Goal: Information Seeking & Learning: Learn about a topic

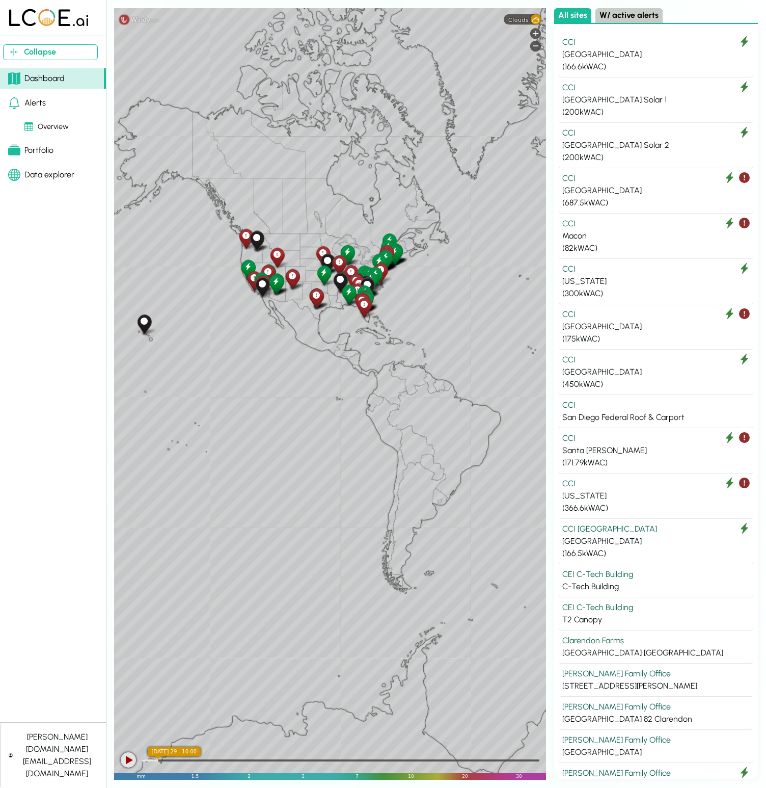
drag, startPoint x: 488, startPoint y: 230, endPoint x: 425, endPoint y: 125, distance: 122.2
click at [425, 125] on div "Leaflet" at bounding box center [330, 393] width 432 height 771
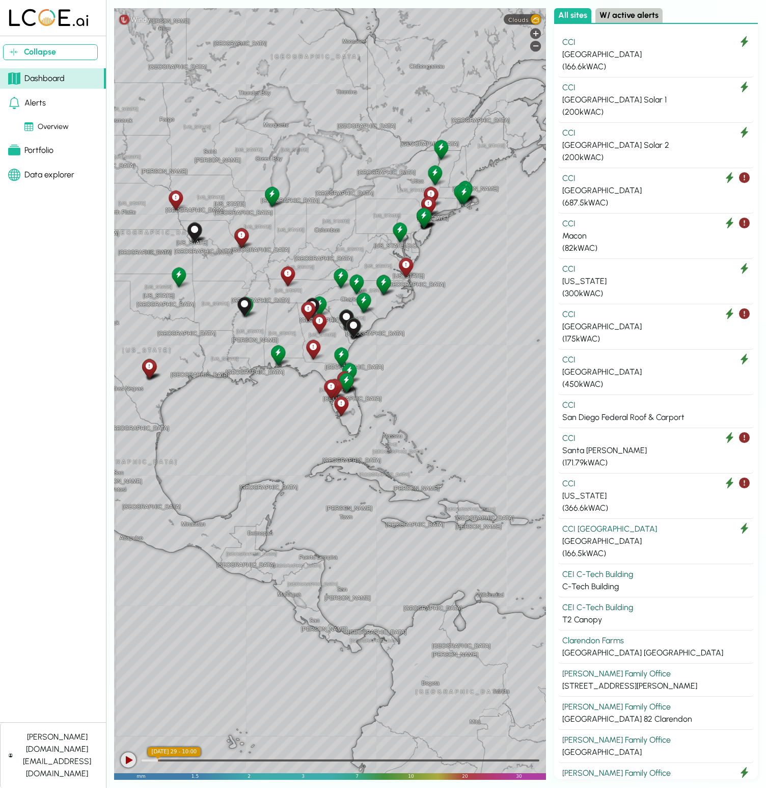
drag, startPoint x: 380, startPoint y: 299, endPoint x: 327, endPoint y: 170, distance: 140.0
click at [327, 170] on div "[GEOGRAPHIC_DATA] [US_STATE] City [US_STATE] [GEOGRAPHIC_DATA] [GEOGRAPHIC_DATA…" at bounding box center [330, 393] width 432 height 771
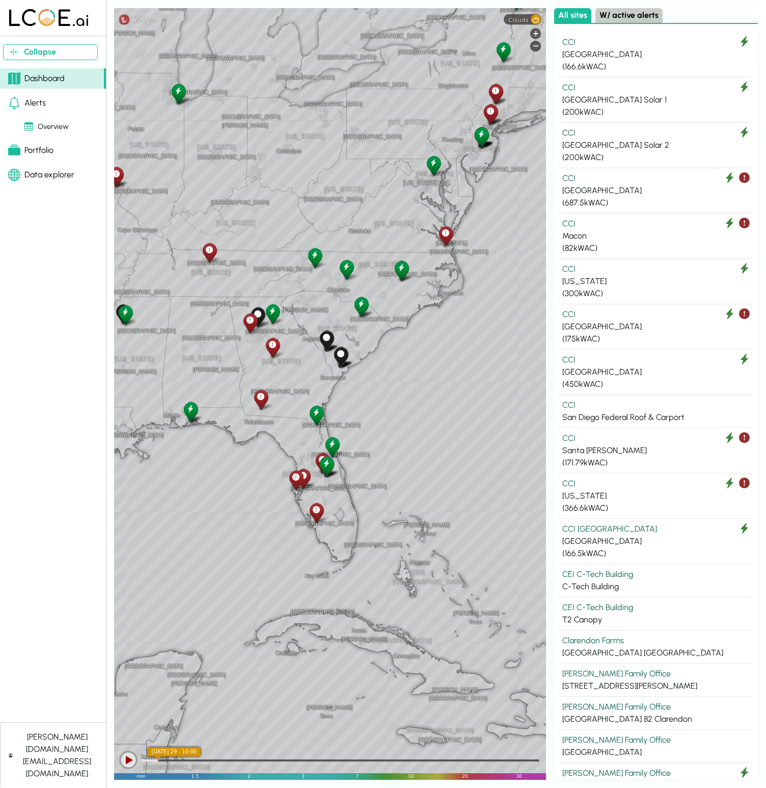
drag, startPoint x: 344, startPoint y: 283, endPoint x: 315, endPoint y: 291, distance: 30.3
click at [315, 291] on div "[GEOGRAPHIC_DATA] [US_STATE] [GEOGRAPHIC_DATA] [GEOGRAPHIC_DATA] [GEOGRAPHIC_DA…" at bounding box center [330, 393] width 432 height 771
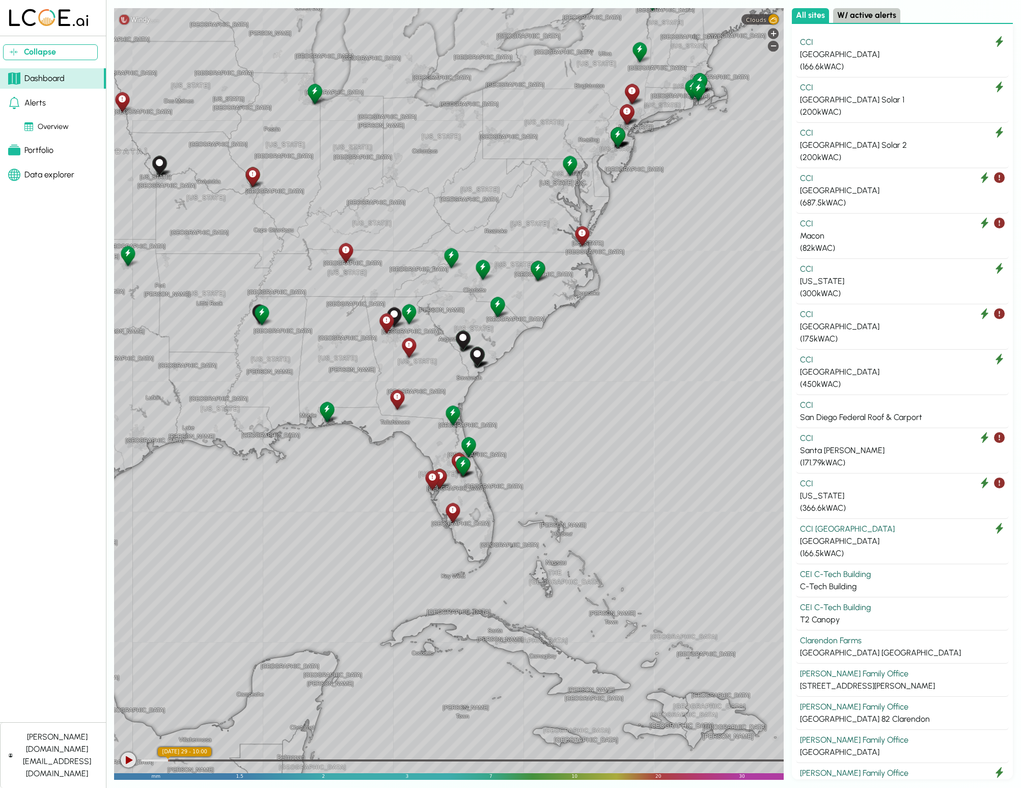
drag, startPoint x: 334, startPoint y: 344, endPoint x: 381, endPoint y: 356, distance: 48.3
click at [381, 356] on div "[GEOGRAPHIC_DATA] [US_STATE] [GEOGRAPHIC_DATA] [GEOGRAPHIC_DATA] [GEOGRAPHIC_DA…" at bounding box center [449, 393] width 670 height 771
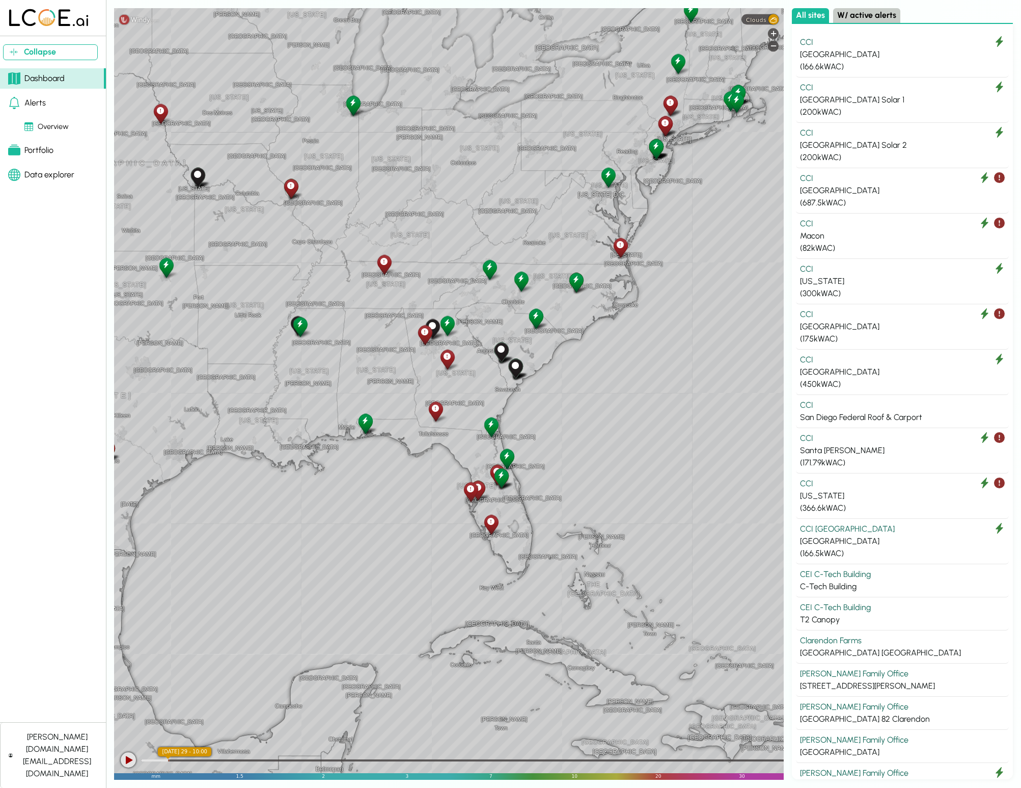
click at [134, 761] on div at bounding box center [128, 759] width 15 height 15
click at [206, 758] on div at bounding box center [467, 759] width 653 height 10
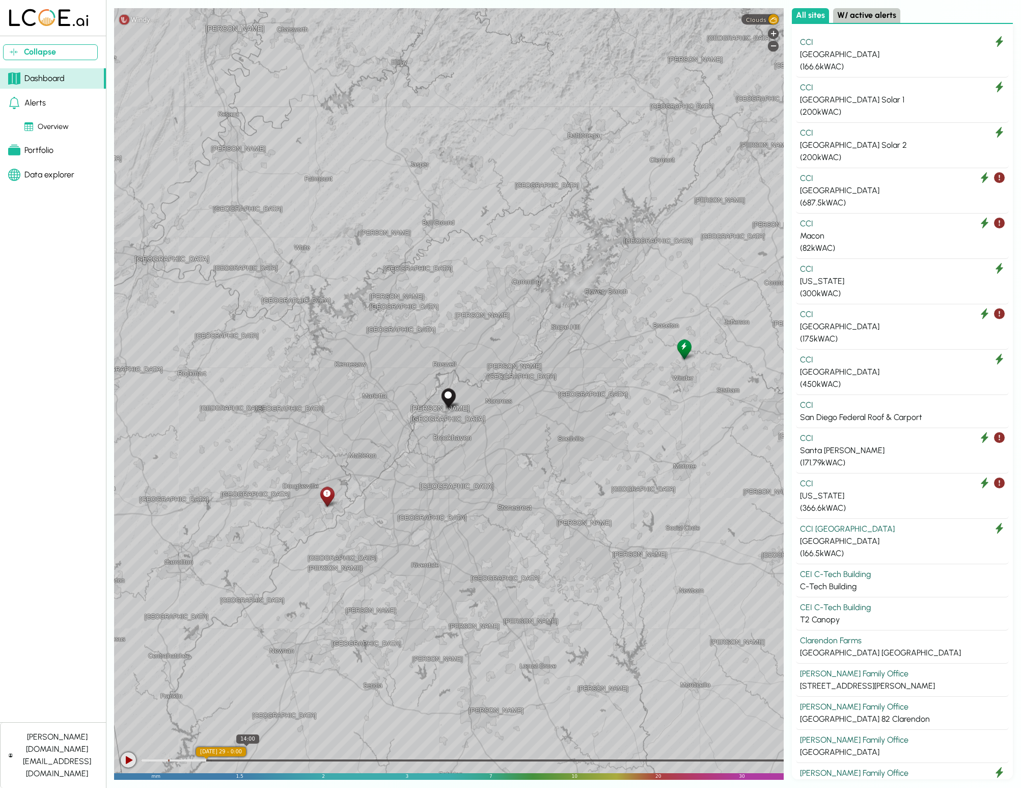
click at [247, 758] on div at bounding box center [467, 759] width 653 height 10
click at [274, 759] on div at bounding box center [467, 759] width 653 height 10
click at [306, 755] on div at bounding box center [467, 759] width 653 height 10
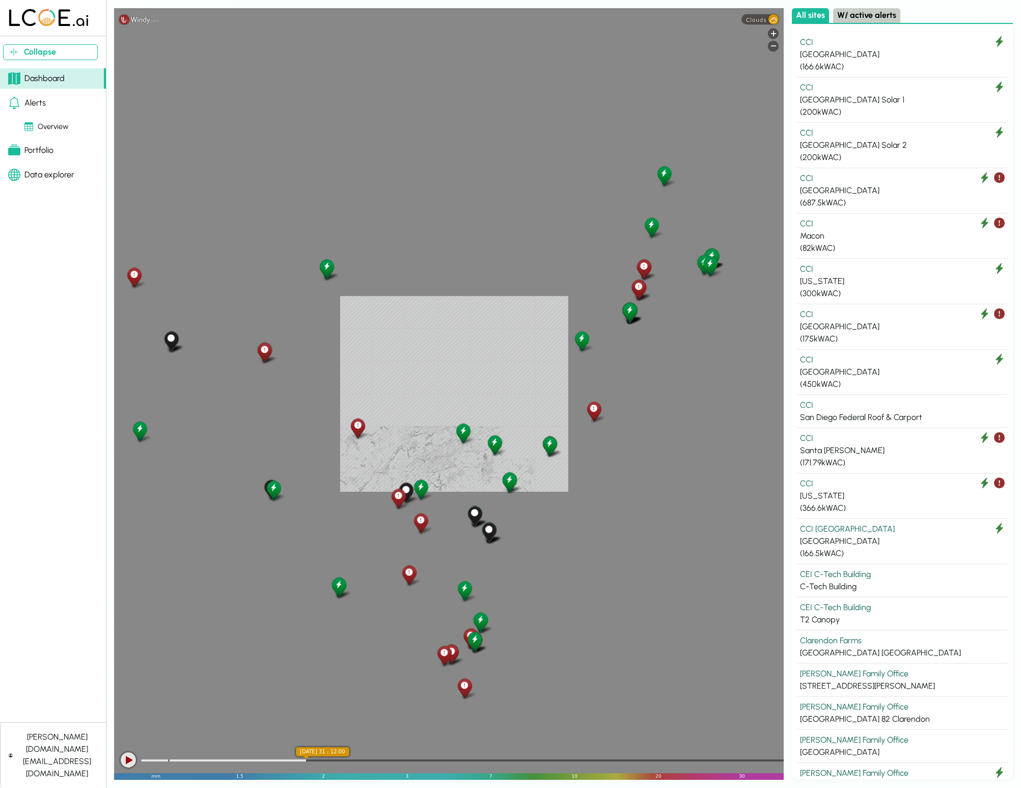
click at [493, 440] on div "Leaflet" at bounding box center [449, 393] width 670 height 771
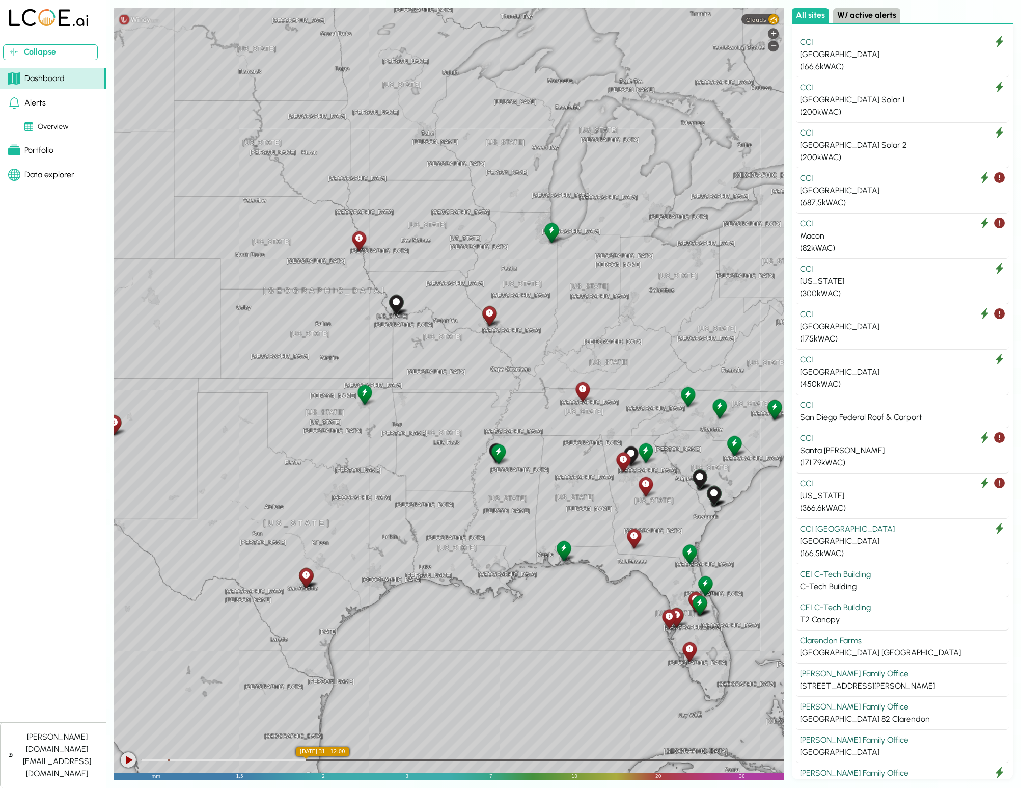
drag, startPoint x: 414, startPoint y: 430, endPoint x: 668, endPoint y: 396, distance: 256.0
click at [668, 396] on div "[GEOGRAPHIC_DATA] [US_STATE] [US_STATE] [GEOGRAPHIC_DATA] [GEOGRAPHIC_DATA] [GE…" at bounding box center [449, 393] width 670 height 771
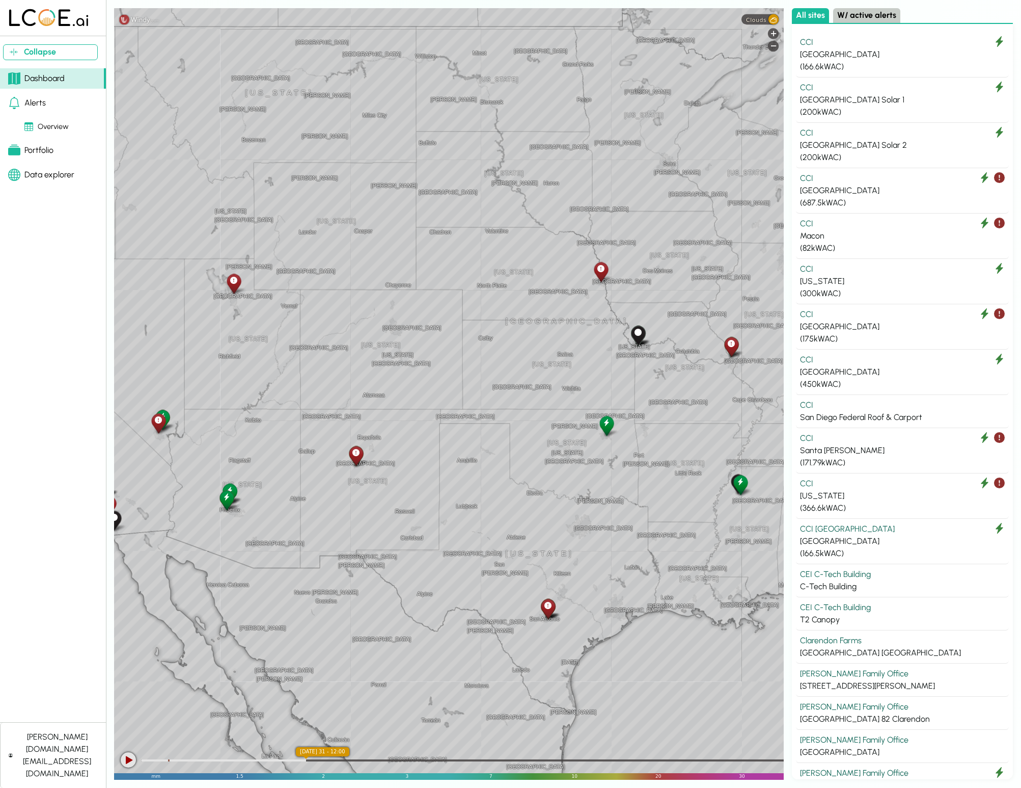
drag, startPoint x: 503, startPoint y: 362, endPoint x: 736, endPoint y: 391, distance: 234.6
click at [736, 391] on div "[GEOGRAPHIC_DATA] [US_STATE] [US_STATE] [GEOGRAPHIC_DATA] [GEOGRAPHIC_DATA] [GE…" at bounding box center [449, 393] width 670 height 771
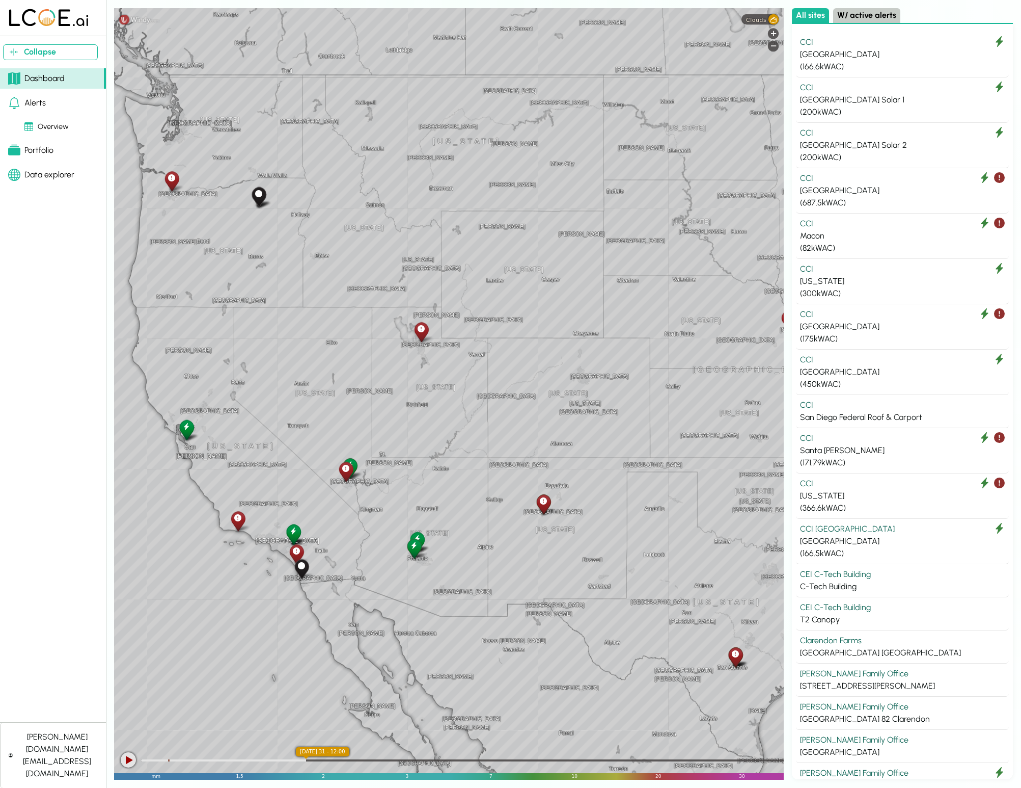
drag, startPoint x: 401, startPoint y: 369, endPoint x: 306, endPoint y: 335, distance: 100.7
click at [306, 335] on div "[GEOGRAPHIC_DATA] [US_STATE] [US_STATE] [GEOGRAPHIC_DATA] [GEOGRAPHIC_DATA] [GE…" at bounding box center [449, 393] width 670 height 771
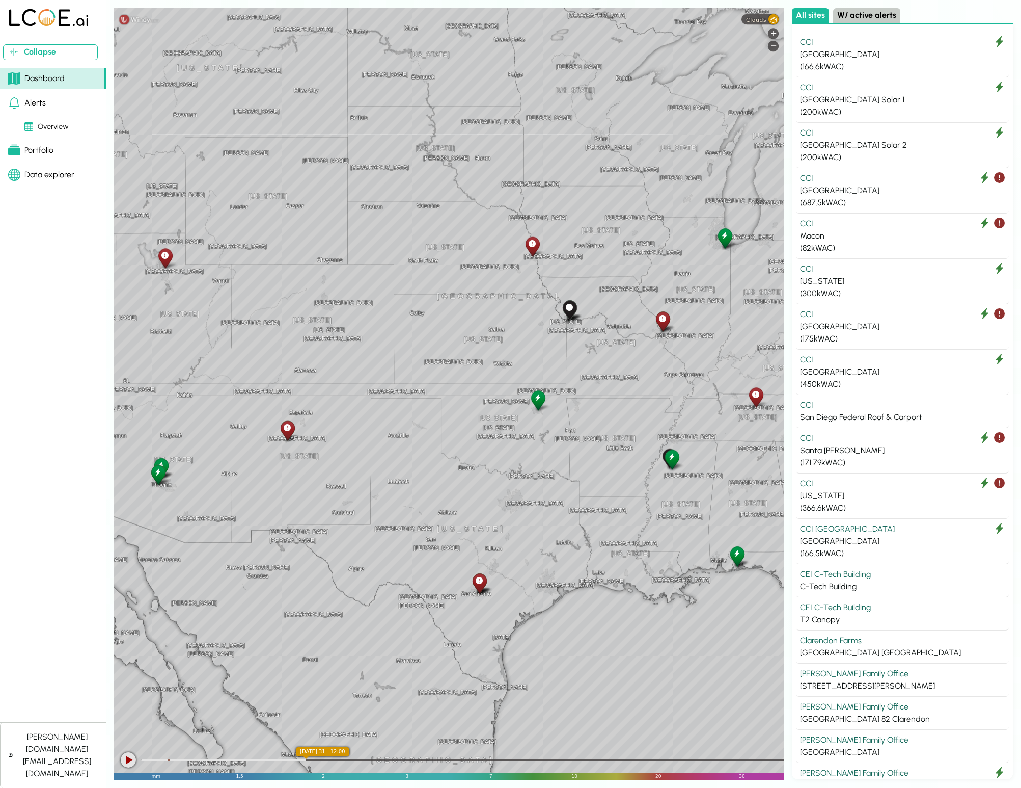
drag, startPoint x: 504, startPoint y: 325, endPoint x: 186, endPoint y: 333, distance: 318.0
click at [191, 333] on div "[GEOGRAPHIC_DATA] [US_STATE] [US_STATE] [GEOGRAPHIC_DATA] [GEOGRAPHIC_DATA] [GE…" at bounding box center [449, 393] width 670 height 771
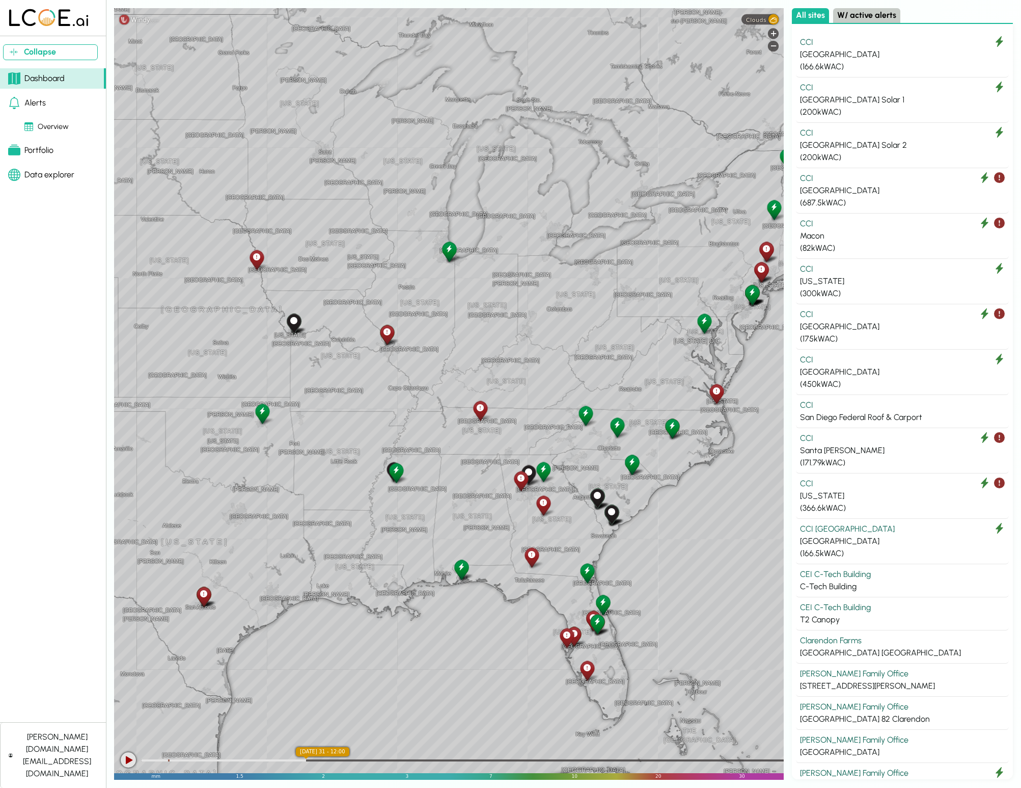
drag, startPoint x: 615, startPoint y: 333, endPoint x: 456, endPoint y: 280, distance: 167.9
click at [456, 280] on div "[GEOGRAPHIC_DATA] [US_STATE] [US_STATE] [GEOGRAPHIC_DATA] [GEOGRAPHIC_DATA] [GE…" at bounding box center [449, 393] width 670 height 771
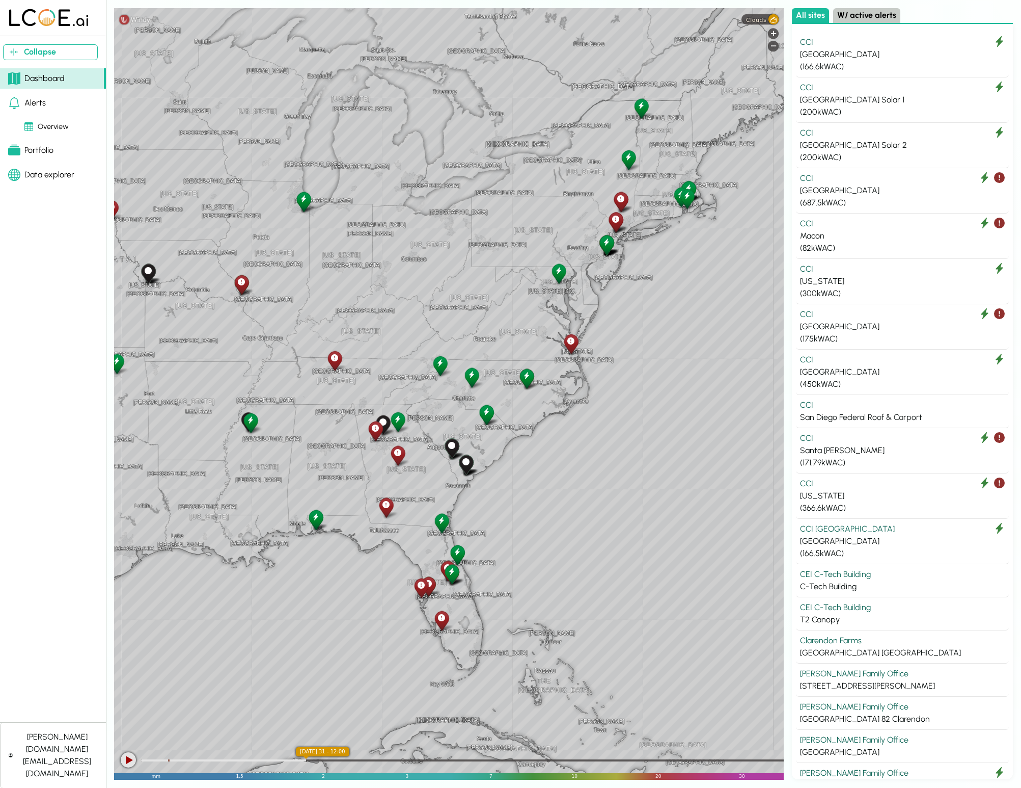
click at [690, 202] on div at bounding box center [688, 198] width 18 height 23
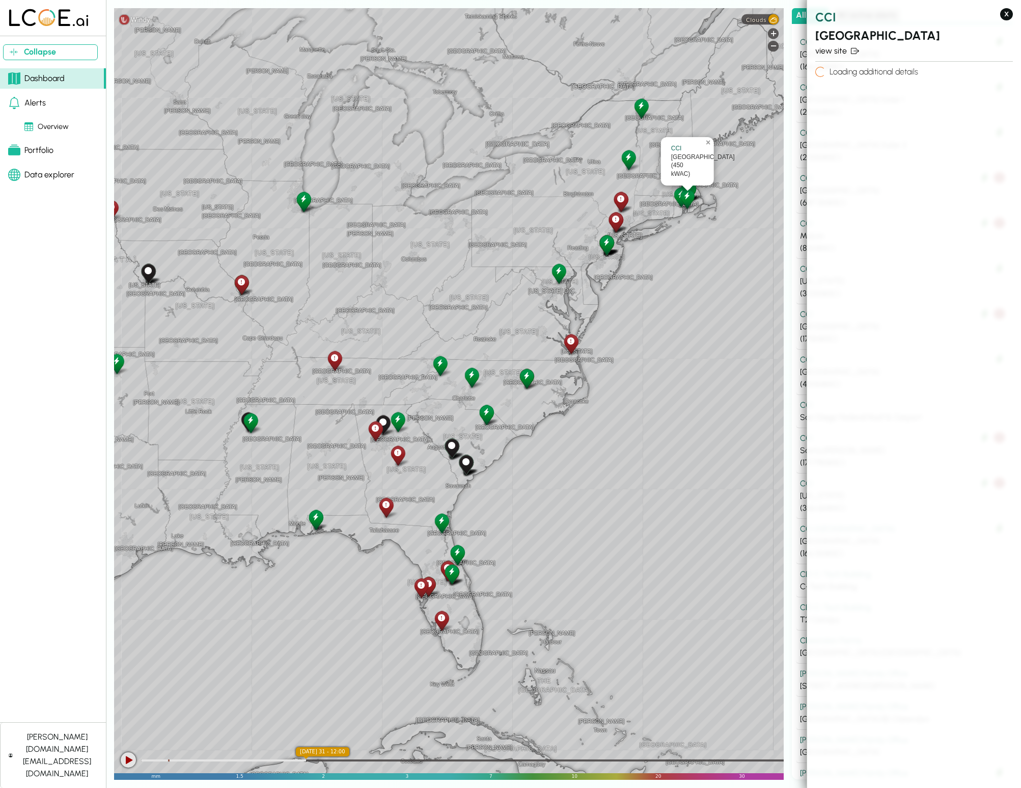
click at [707, 144] on link "×" at bounding box center [709, 140] width 9 height 7
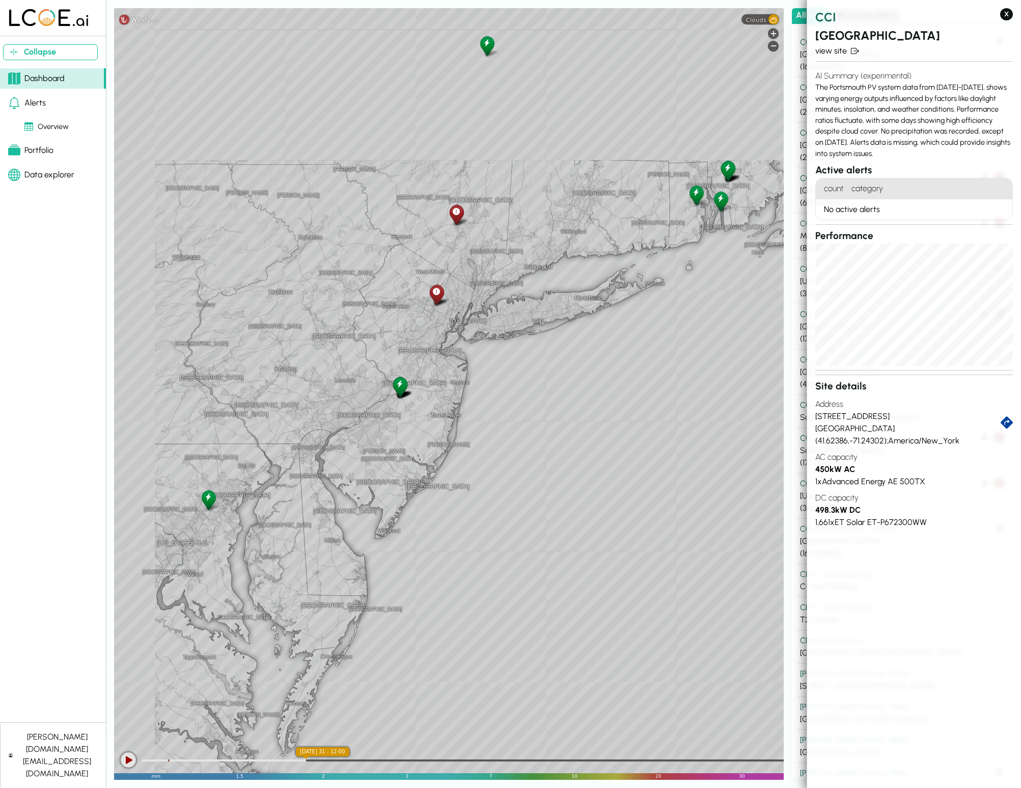
drag, startPoint x: 600, startPoint y: 236, endPoint x: 681, endPoint y: 432, distance: 212.2
click at [681, 432] on div "[PERSON_NAME] [GEOGRAPHIC_DATA] [GEOGRAPHIC_DATA] [GEOGRAPHIC_DATA] [GEOGRAPHIC…" at bounding box center [449, 393] width 670 height 771
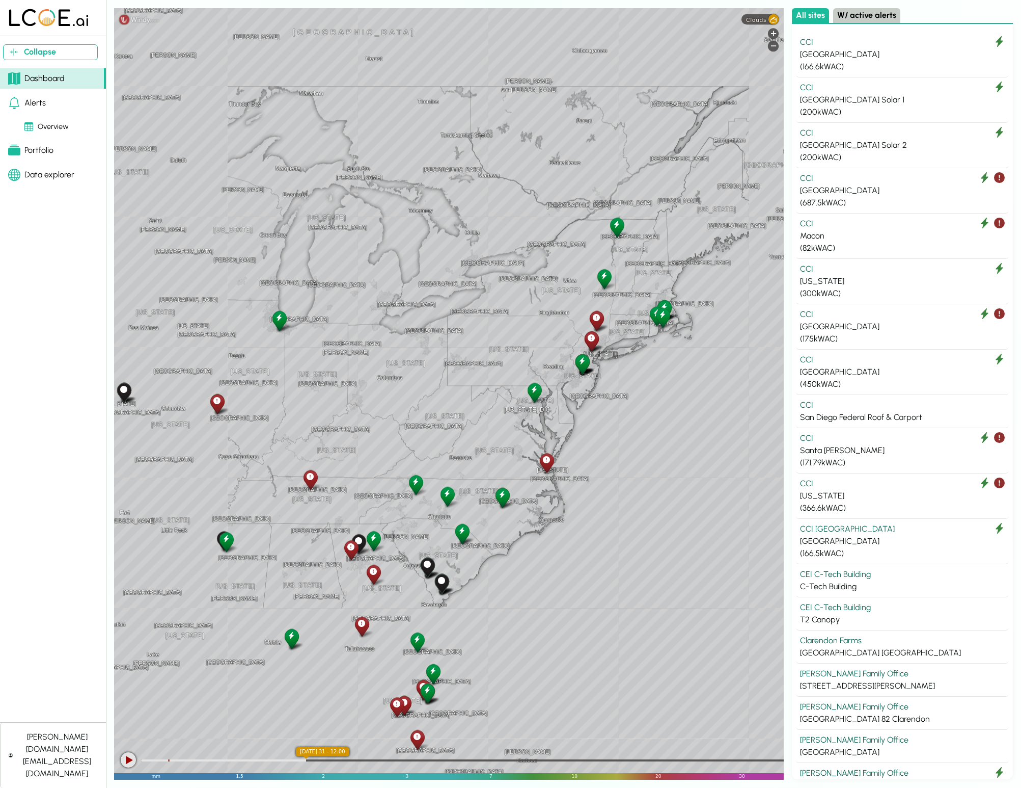
drag, startPoint x: 593, startPoint y: 419, endPoint x: 699, endPoint y: 366, distance: 118.5
click at [699, 366] on div "[GEOGRAPHIC_DATA] [US_STATE] [US_STATE] [GEOGRAPHIC_DATA] [GEOGRAPHIC_DATA] [GE…" at bounding box center [449, 393] width 670 height 771
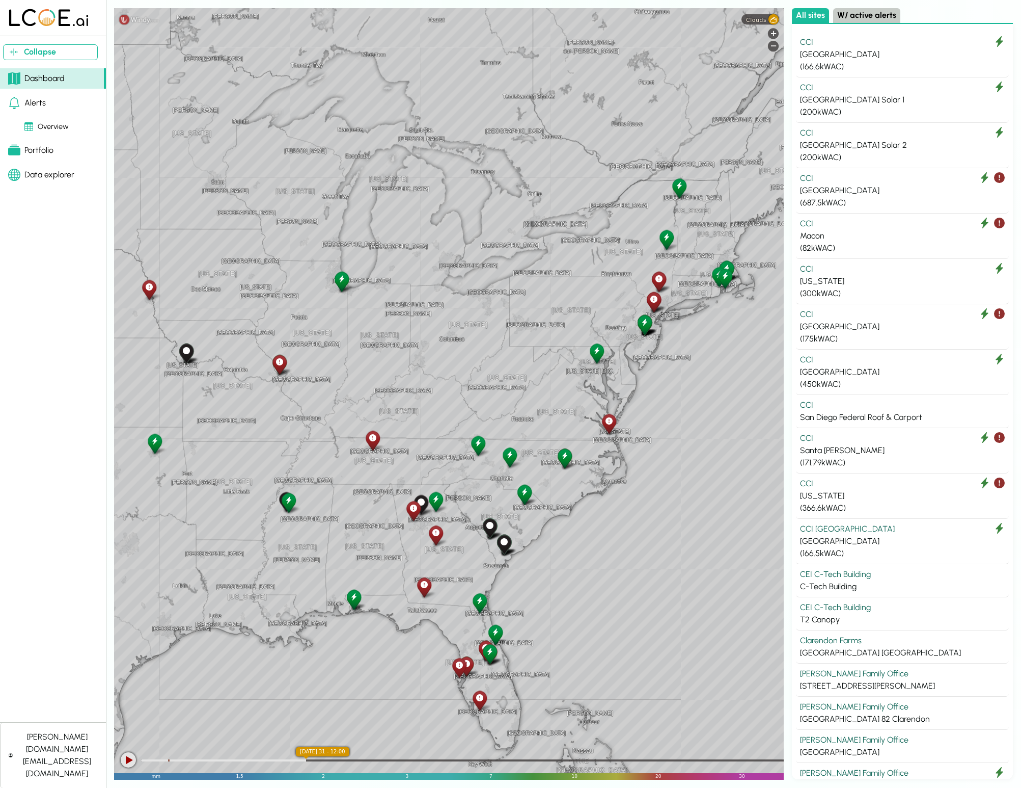
drag, startPoint x: 619, startPoint y: 539, endPoint x: 684, endPoint y: 500, distance: 76.1
click at [684, 500] on div "[GEOGRAPHIC_DATA] [US_STATE] [US_STATE] [GEOGRAPHIC_DATA] [GEOGRAPHIC_DATA] [GE…" at bounding box center [449, 393] width 670 height 771
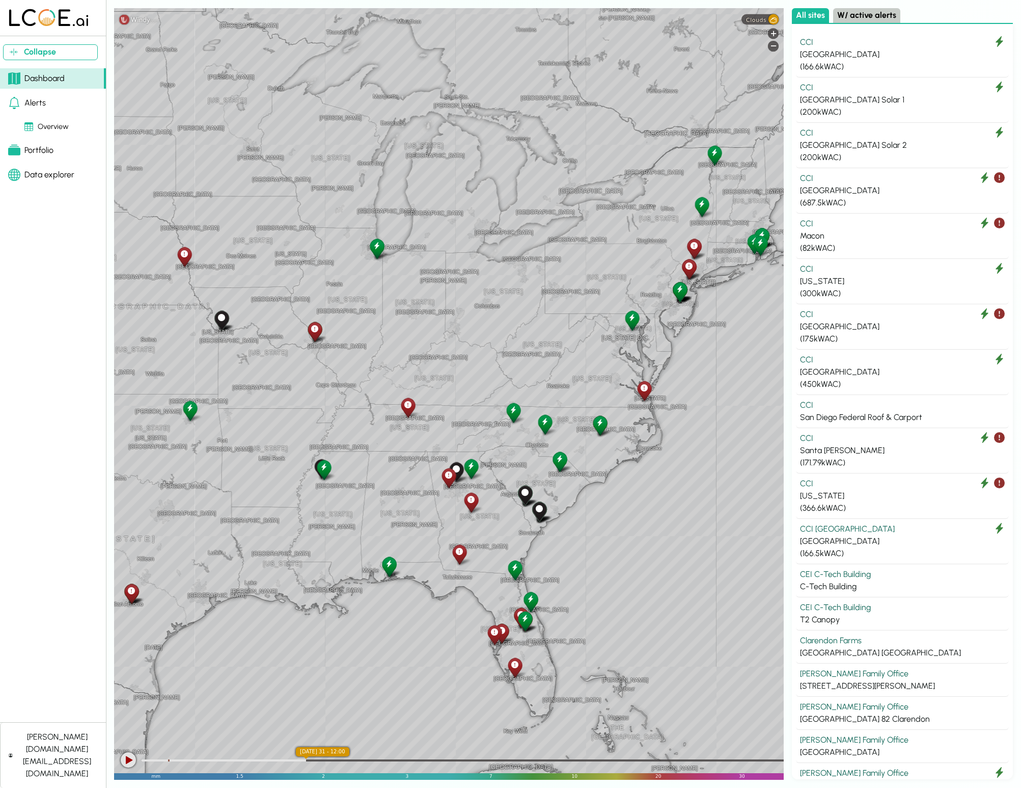
drag, startPoint x: 500, startPoint y: 518, endPoint x: 542, endPoint y: 479, distance: 57.7
click at [542, 479] on div "[GEOGRAPHIC_DATA] [US_STATE] [US_STATE] [GEOGRAPHIC_DATA] [GEOGRAPHIC_DATA] [GE…" at bounding box center [449, 393] width 670 height 771
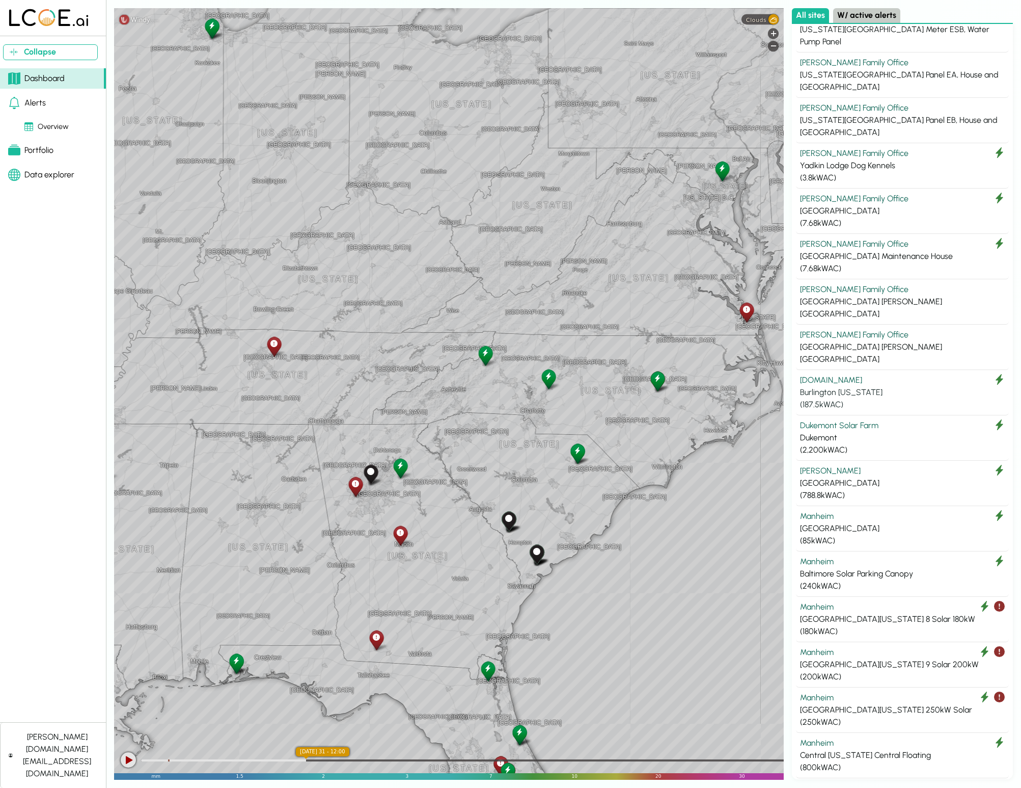
scroll to position [835, 0]
click at [549, 499] on div "[GEOGRAPHIC_DATA] [GEOGRAPHIC_DATA] [GEOGRAPHIC_DATA] [GEOGRAPHIC_DATA] [GEOGRA…" at bounding box center [449, 393] width 670 height 771
drag, startPoint x: 532, startPoint y: 498, endPoint x: 619, endPoint y: 498, distance: 87.6
click at [619, 498] on div "[GEOGRAPHIC_DATA] [GEOGRAPHIC_DATA] [GEOGRAPHIC_DATA] [GEOGRAPHIC_DATA] [GEOGRA…" at bounding box center [449, 393] width 670 height 771
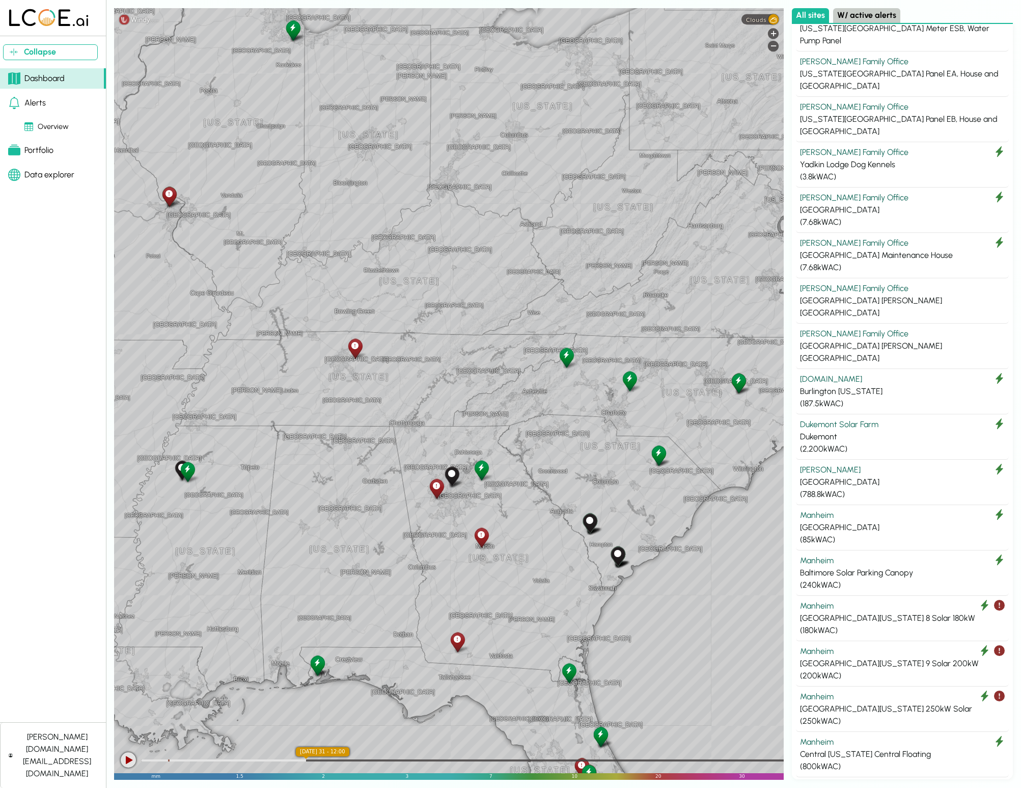
drag, startPoint x: 602, startPoint y: 331, endPoint x: 653, endPoint y: 303, distance: 58.4
click at [284, 459] on div "[GEOGRAPHIC_DATA] [GEOGRAPHIC_DATA] [GEOGRAPHIC_DATA] [GEOGRAPHIC_DATA] [GEOGRA…" at bounding box center [449, 393] width 670 height 771
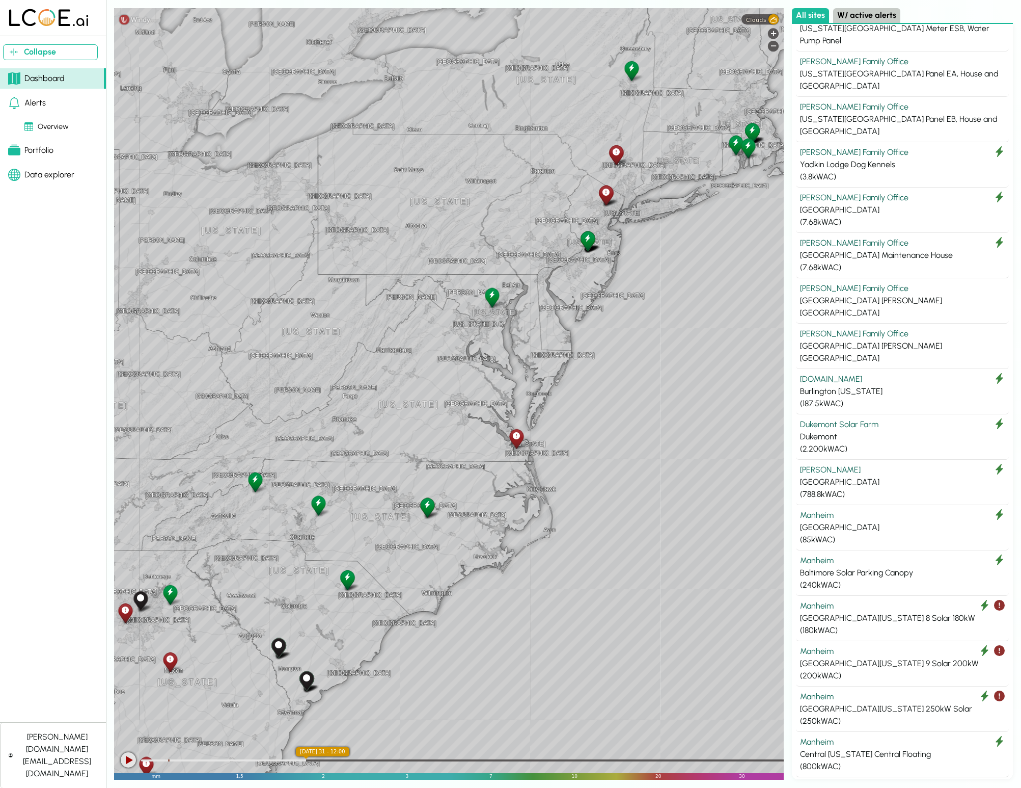
click at [591, 246] on div at bounding box center [588, 240] width 18 height 23
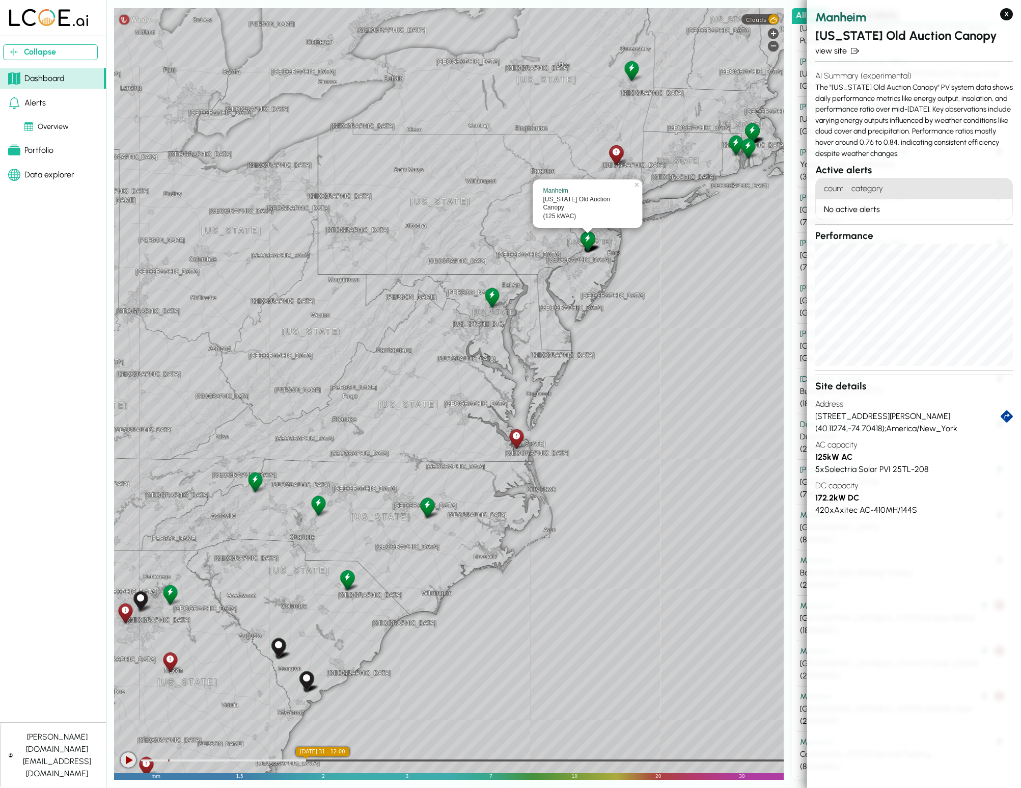
click at [614, 191] on div "Manheim [US_STATE] Old Auction Canopy (125 kWAC)" at bounding box center [588, 203] width 110 height 48
click at [613, 185] on div at bounding box center [606, 194] width 18 height 23
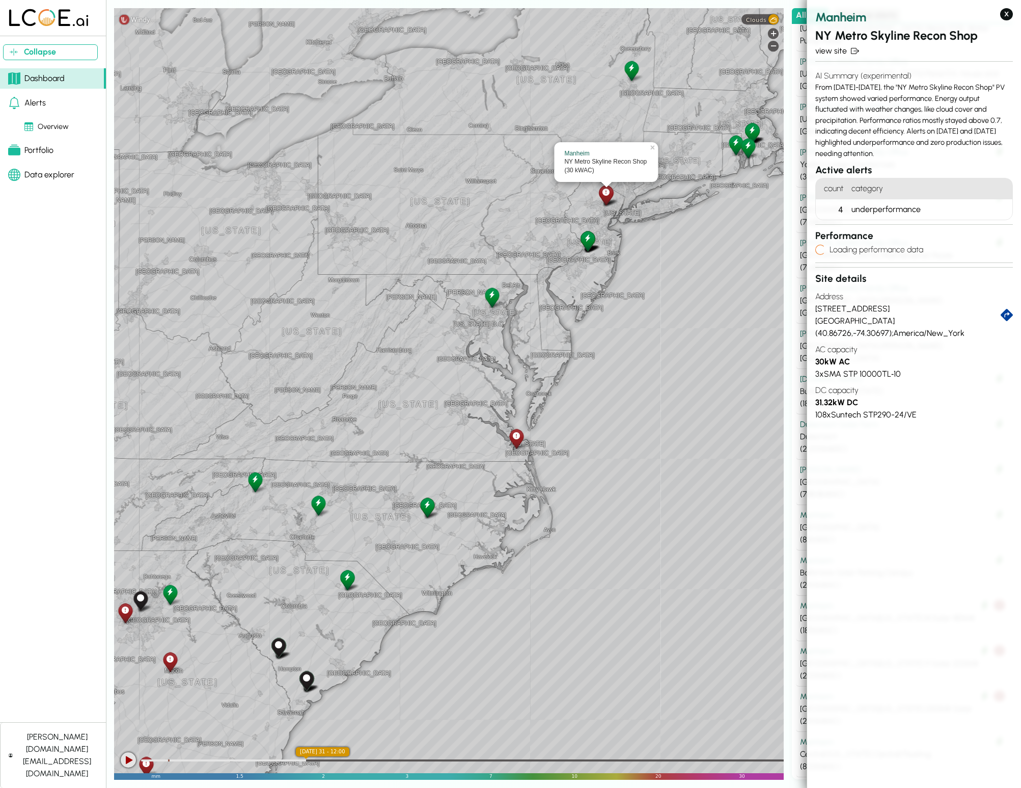
click at [591, 232] on div at bounding box center [588, 240] width 18 height 23
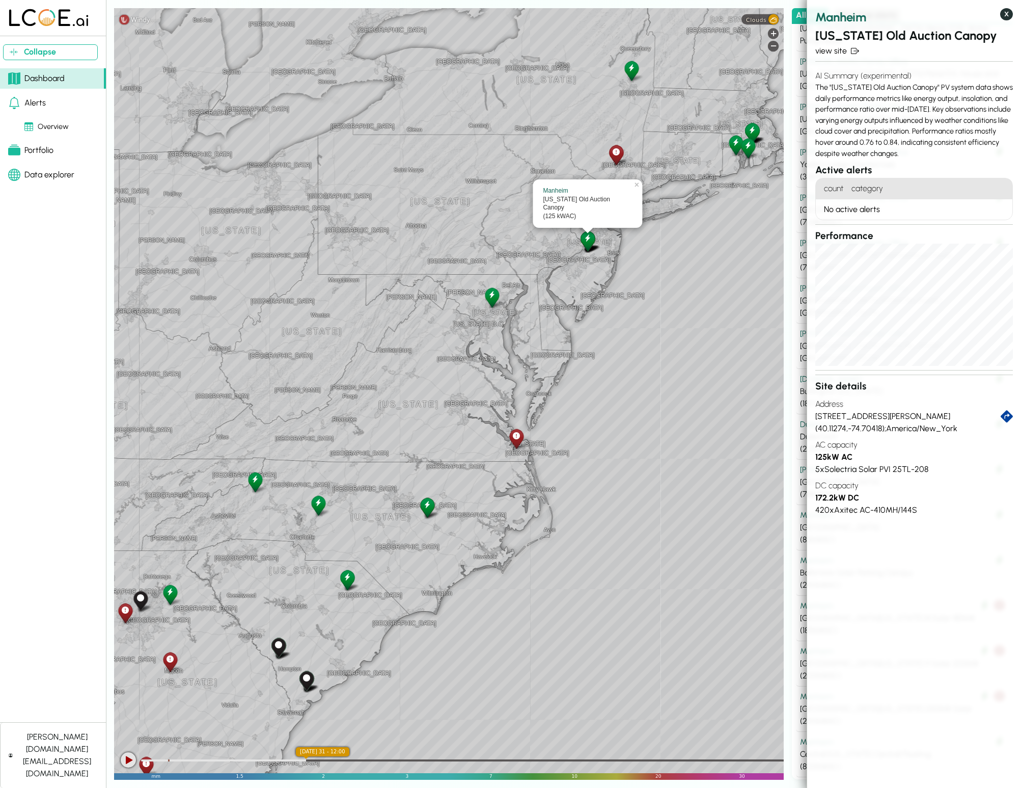
click at [766, 13] on button "X" at bounding box center [1007, 14] width 13 height 12
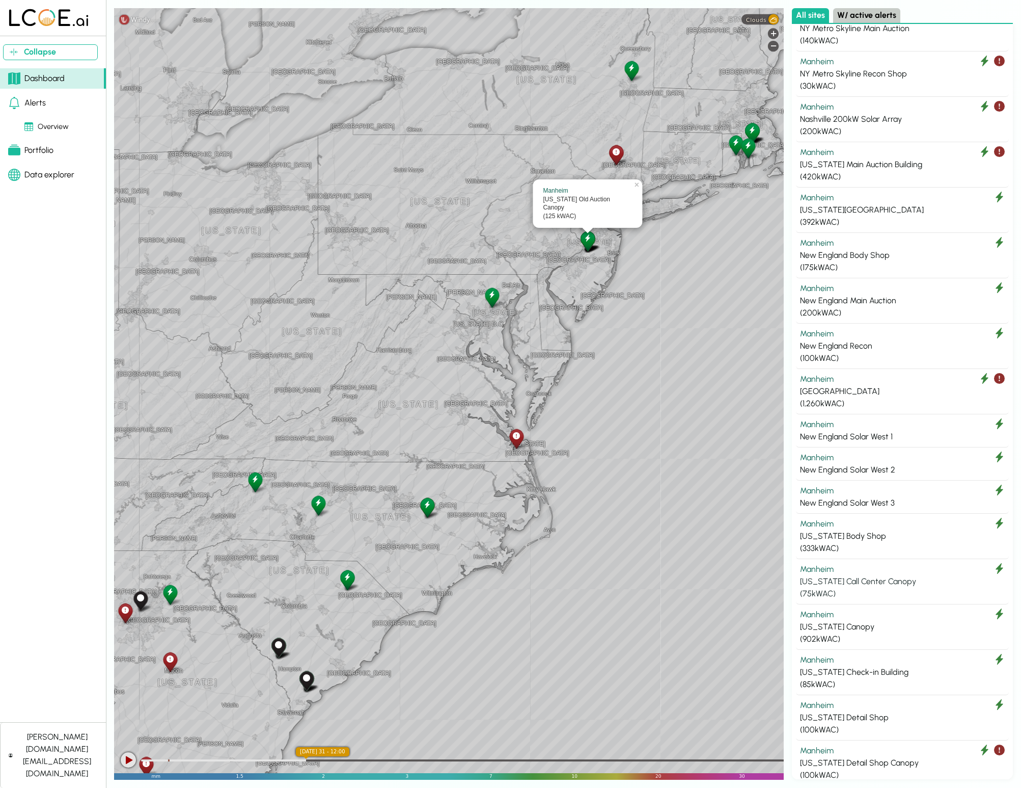
scroll to position [2147, 0]
click at [766, 517] on div "Manheim" at bounding box center [902, 523] width 205 height 12
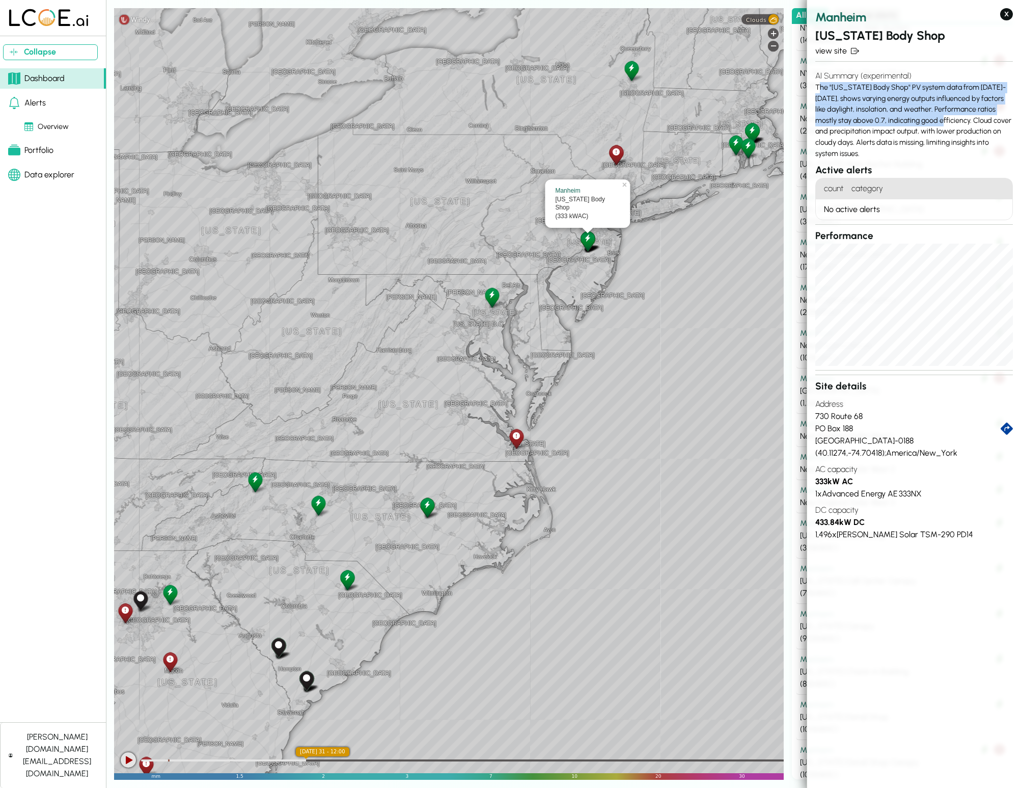
drag, startPoint x: 818, startPoint y: 88, endPoint x: 927, endPoint y: 124, distance: 115.3
click at [766, 124] on div "AI Summary (experimental) The "[US_STATE] Body Shop" PV system data from [DATE]…" at bounding box center [915, 114] width 198 height 97
click at [766, 140] on div "AI Summary (experimental) The "[US_STATE] Body Shop" PV system data from [DATE]…" at bounding box center [915, 114] width 198 height 97
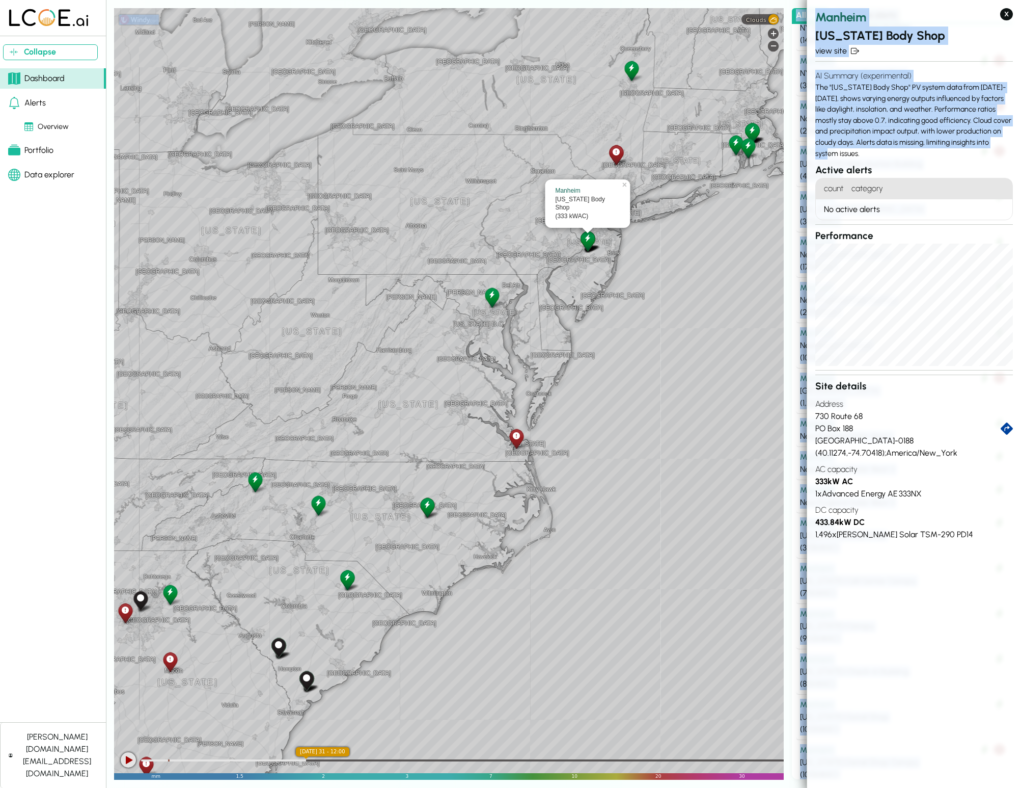
drag, startPoint x: 988, startPoint y: 144, endPoint x: 797, endPoint y: 97, distance: 196.6
click at [766, 97] on body "Collapse Dashboard Alerts Overview Portfolio Data explorer [PERSON_NAME][DOMAIN…" at bounding box center [510, 394] width 1021 height 788
click at [766, 101] on div "AI Summary (experimental) The "[US_STATE] Body Shop" PV system data from [DATE]…" at bounding box center [915, 114] width 198 height 97
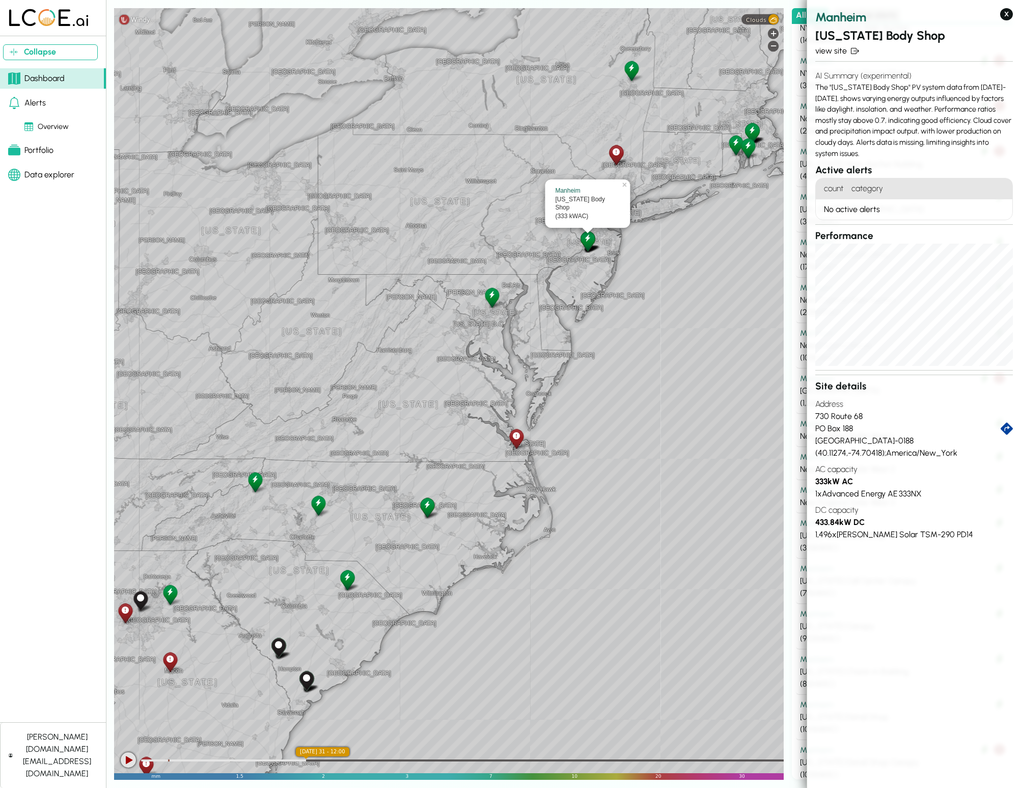
click at [766, 495] on div "1 x Advanced Energy AE 333NX" at bounding box center [915, 494] width 198 height 12
click at [766, 535] on div "1,496 x [PERSON_NAME] Solar TSM-290 PD14" at bounding box center [915, 534] width 198 height 12
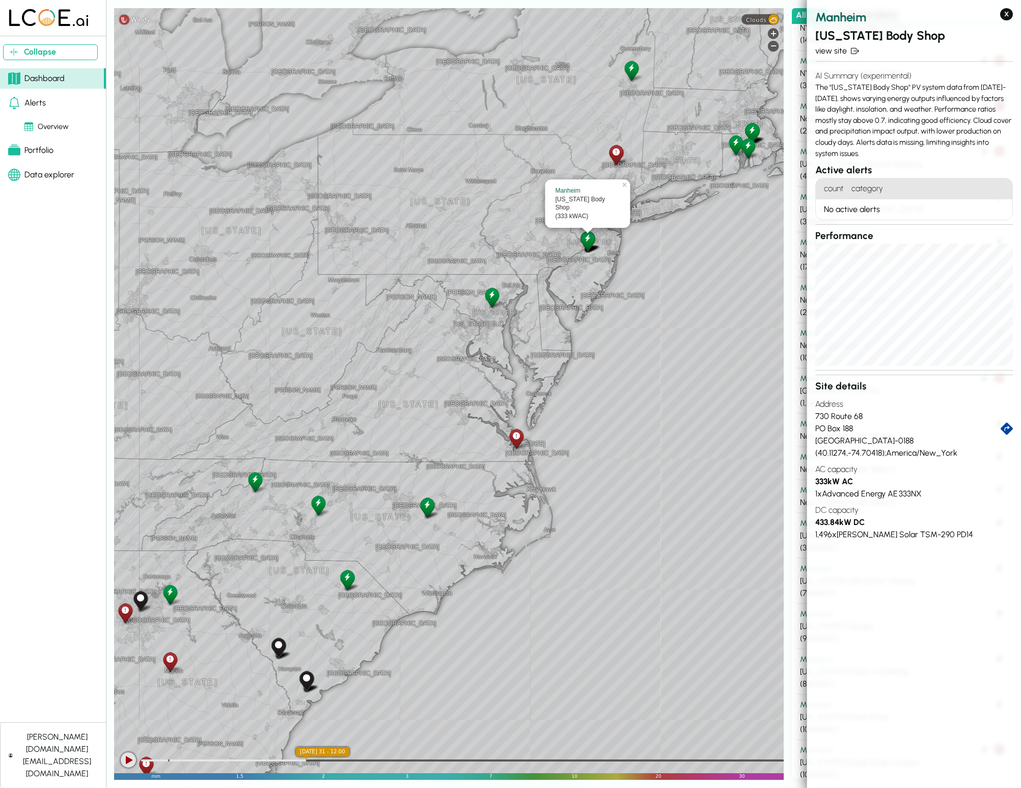
click at [766, 532] on div "1,496 x [PERSON_NAME] Solar TSM-290 PD14" at bounding box center [915, 534] width 198 height 12
click at [766, 131] on div "AI Summary (experimental) The "[US_STATE] Body Shop" PV system data from [DATE]…" at bounding box center [915, 114] width 198 height 97
click at [766, 50] on link "view site" at bounding box center [915, 51] width 198 height 12
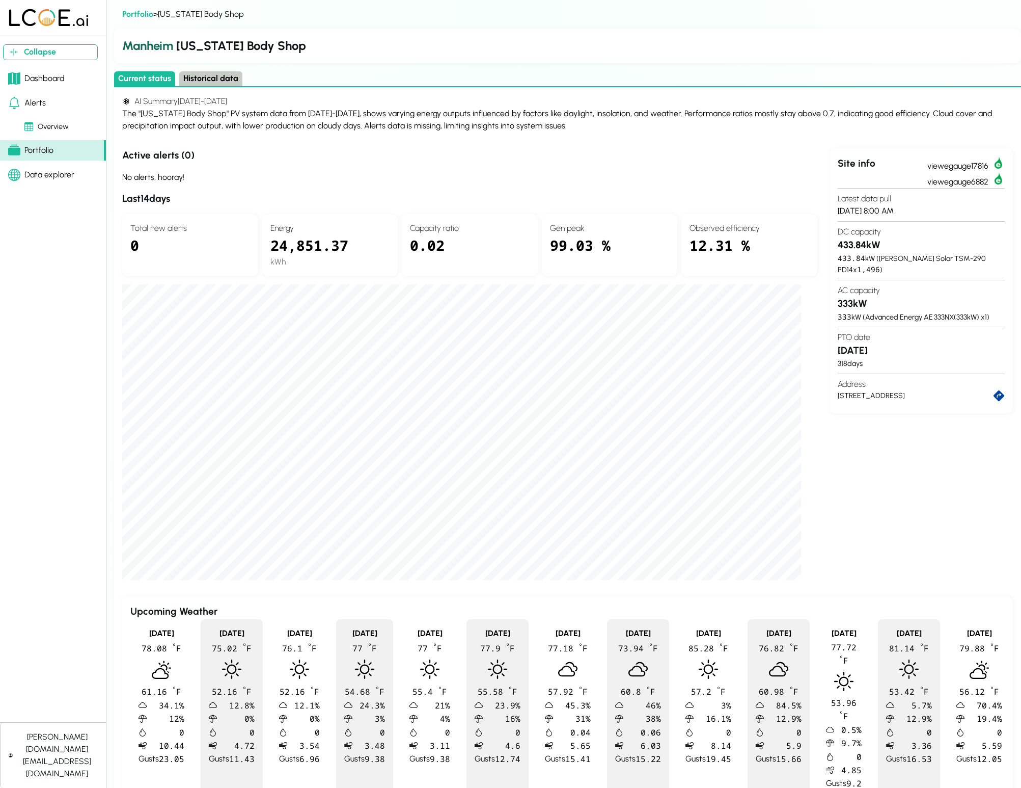
click at [766, 455] on div "Site info view egauge17816 view egauge6882 Latest data pull [DATE] 8:00 AM DC c…" at bounding box center [921, 364] width 183 height 432
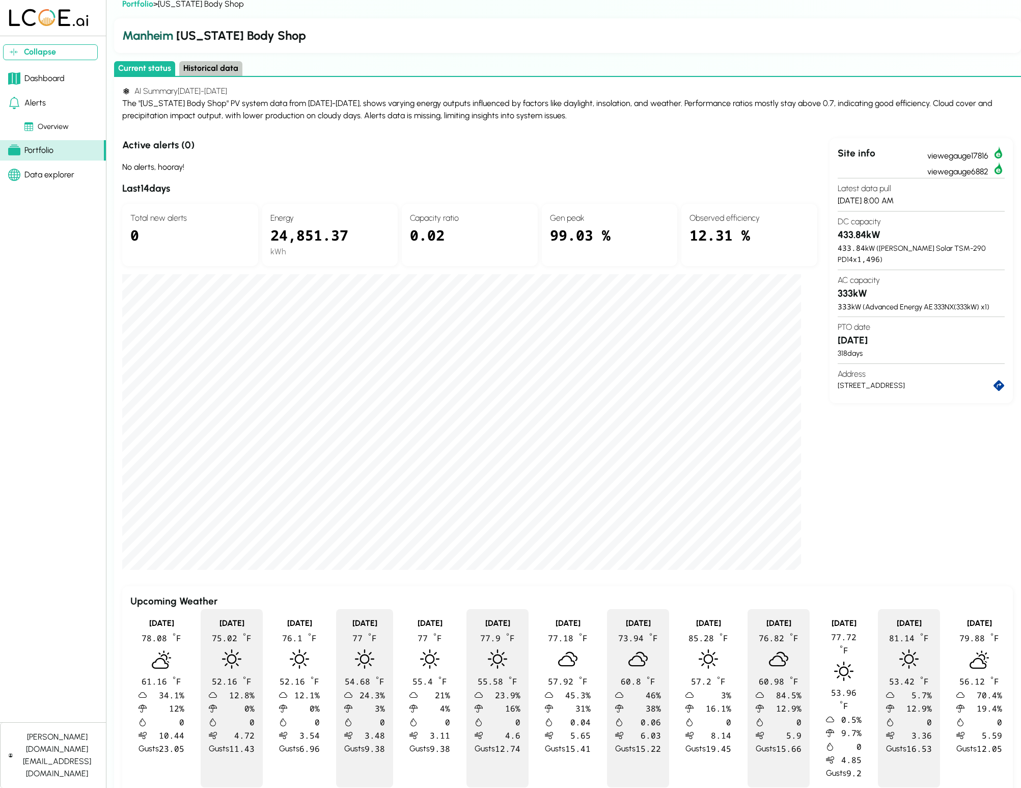
click at [160, 161] on div "No alerts, hooray!" at bounding box center [469, 167] width 695 height 12
drag, startPoint x: 255, startPoint y: 93, endPoint x: 171, endPoint y: 93, distance: 84.1
click at [171, 93] on h4 "AI Summary [DATE] - [DATE]" at bounding box center [567, 91] width 891 height 12
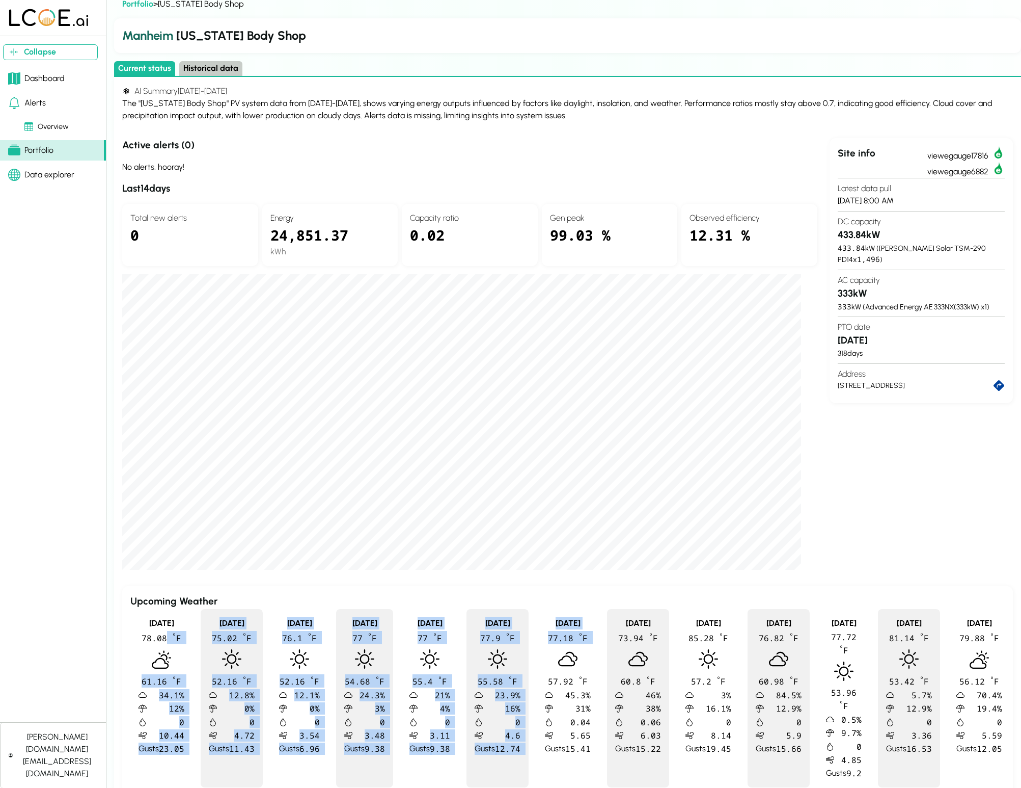
drag, startPoint x: 166, startPoint y: 641, endPoint x: 570, endPoint y: 661, distance: 404.0
click at [568, 661] on div "[DATE] 78.08 º F 61.16 º F 34.1 % 12 % 0 10.44 Gusts 23.05 [DATE] 75.02 º F 52.…" at bounding box center [567, 698] width 875 height 178
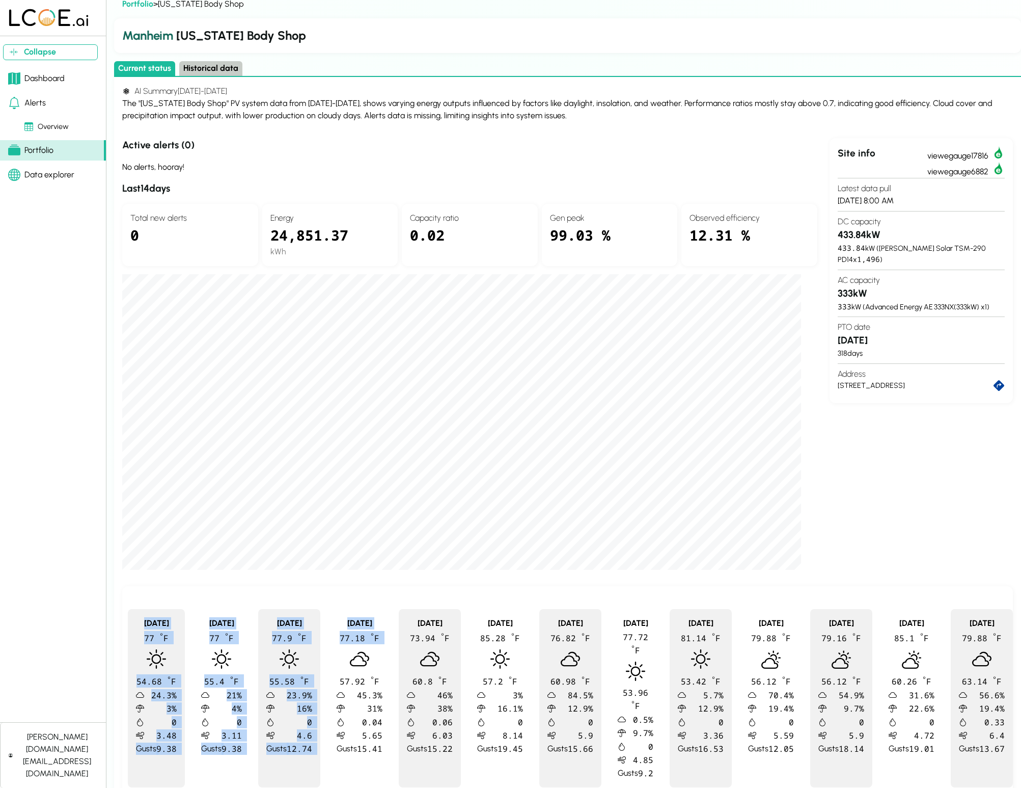
scroll to position [0, 0]
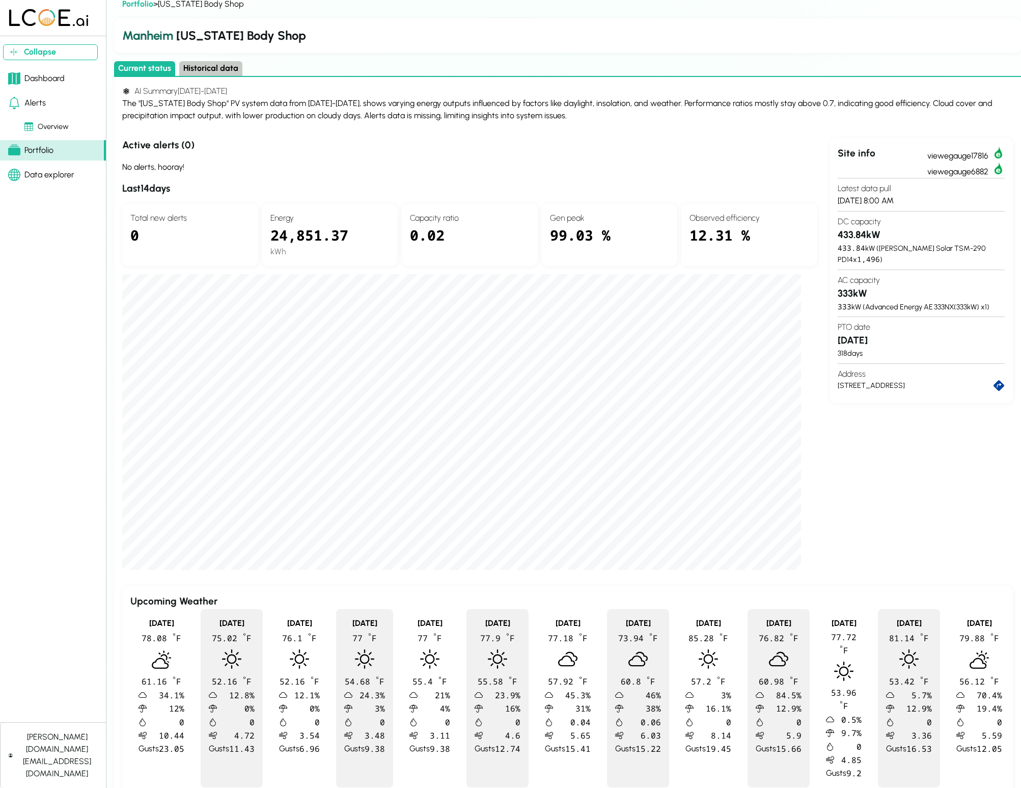
click at [397, 576] on div "AI Summary [DATE] - [DATE] The "[US_STATE] Body Shop" PV system data from [DATE…" at bounding box center [567, 440] width 891 height 711
click at [168, 621] on div "[DATE]" at bounding box center [162, 623] width 46 height 12
click at [171, 711] on span "12 %" at bounding box center [166, 708] width 38 height 12
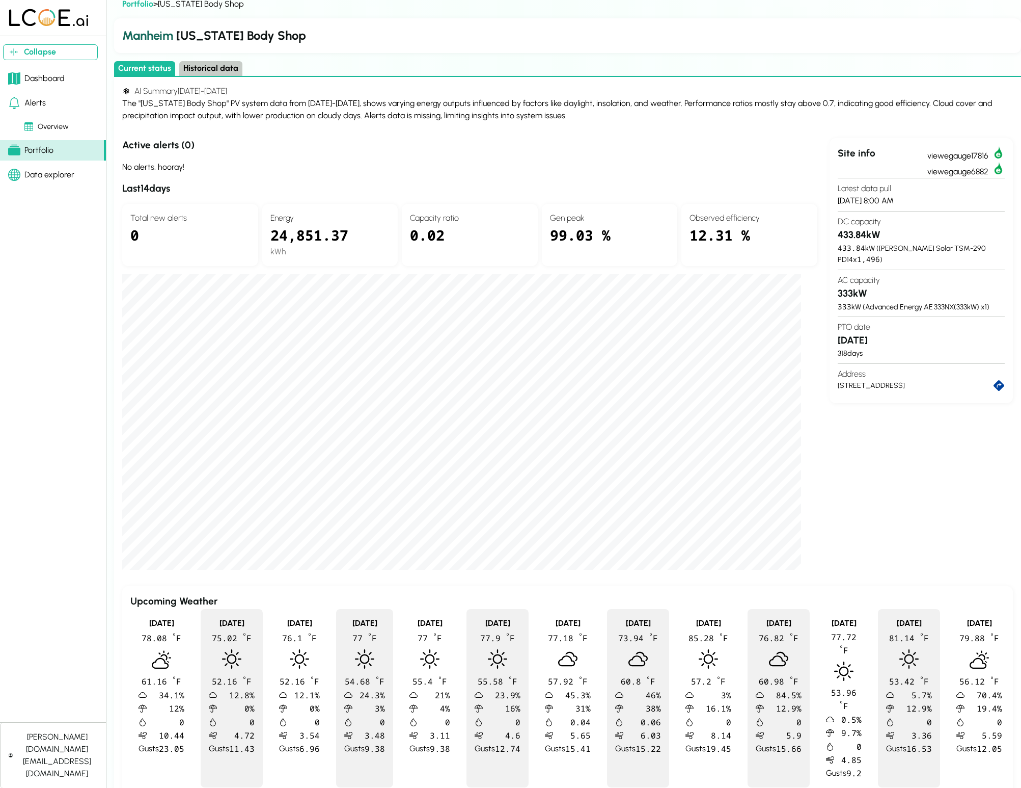
click at [171, 711] on span "12 %" at bounding box center [166, 708] width 38 height 12
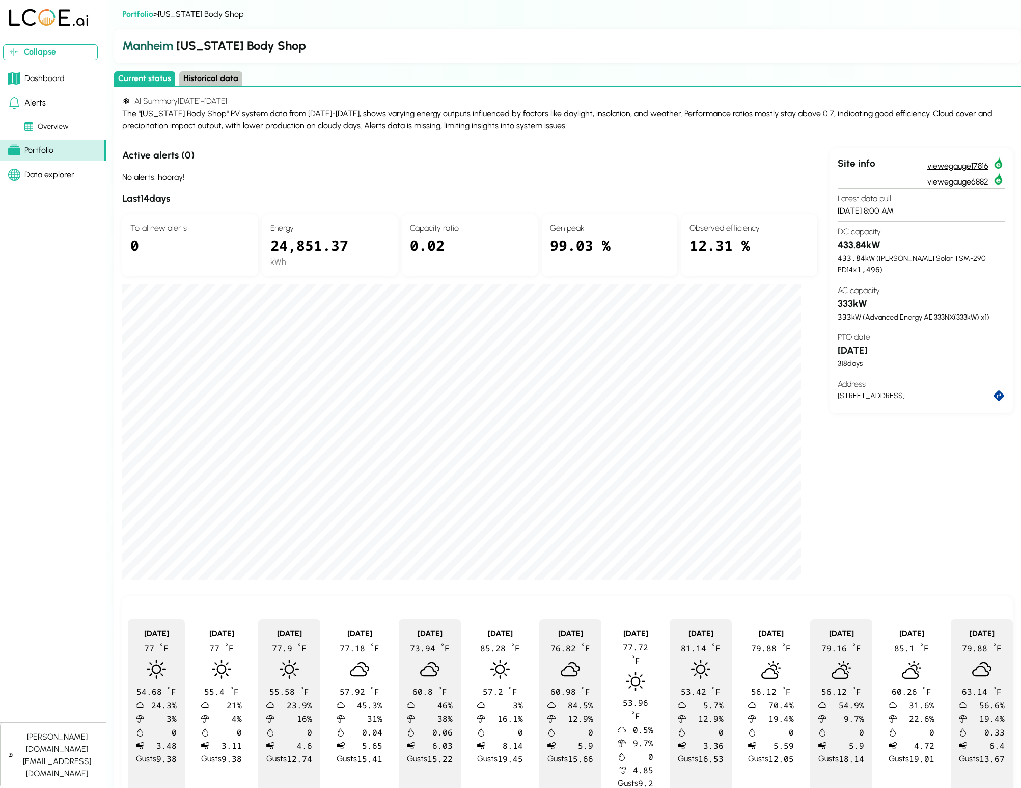
click at [766, 166] on link "view egauge17816" at bounding box center [966, 164] width 77 height 16
click at [766, 181] on link "view egauge6882" at bounding box center [966, 180] width 77 height 16
click at [321, 100] on h4 "AI Summary [DATE] - [DATE]" at bounding box center [567, 101] width 891 height 12
click at [209, 84] on button "Historical data" at bounding box center [210, 78] width 63 height 15
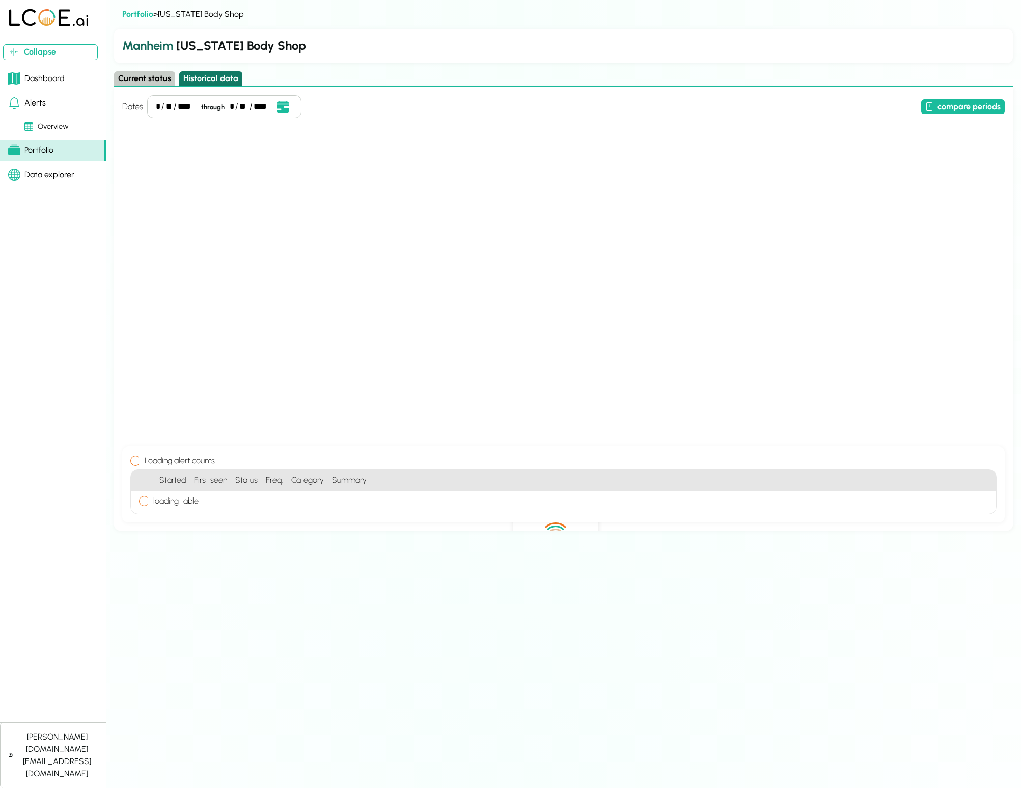
click at [200, 77] on button "Historical data" at bounding box center [210, 78] width 63 height 15
click at [167, 109] on div "**" at bounding box center [169, 106] width 7 height 12
click at [281, 106] on icon "Open date picker" at bounding box center [282, 106] width 11 height 11
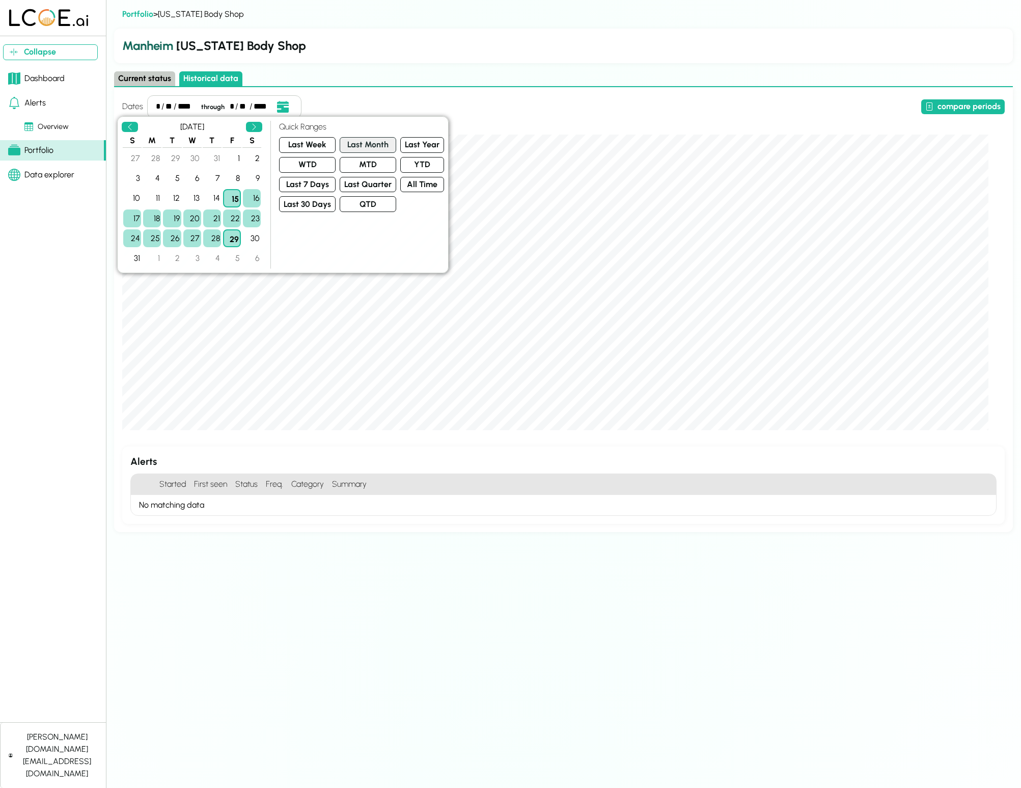
click at [358, 149] on button "Last Month" at bounding box center [368, 145] width 57 height 16
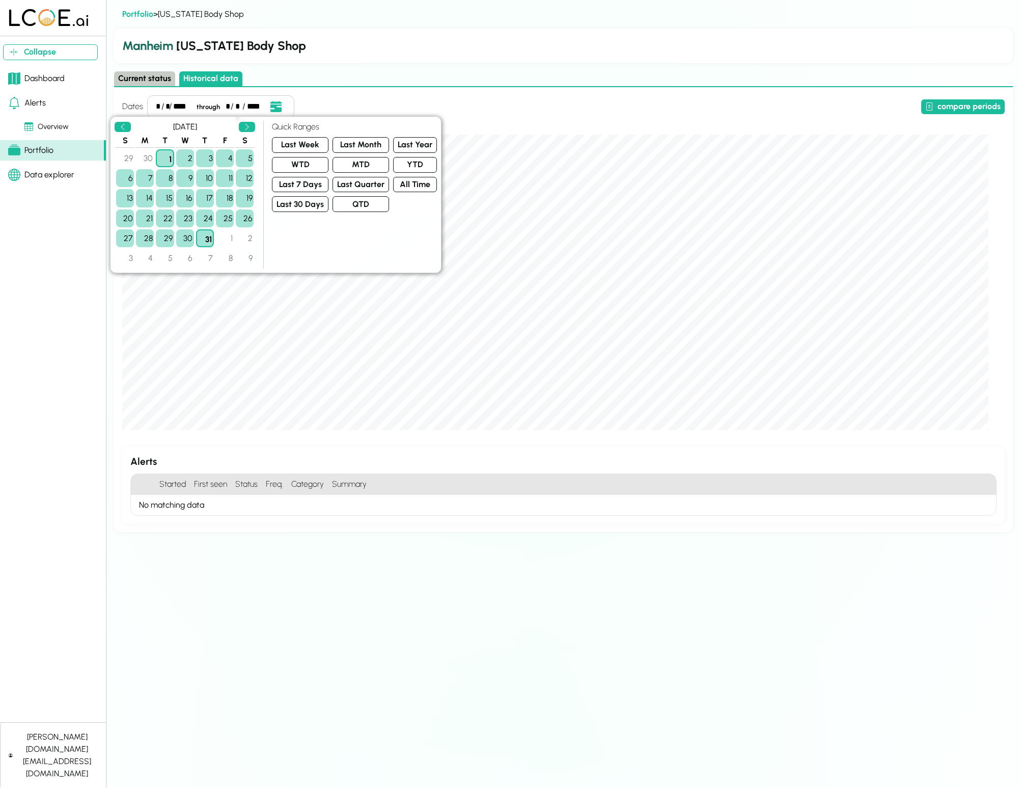
click at [475, 91] on div "Dates * / * / **** through * / ** / **** compare periods Alerts Started First s…" at bounding box center [563, 309] width 899 height 445
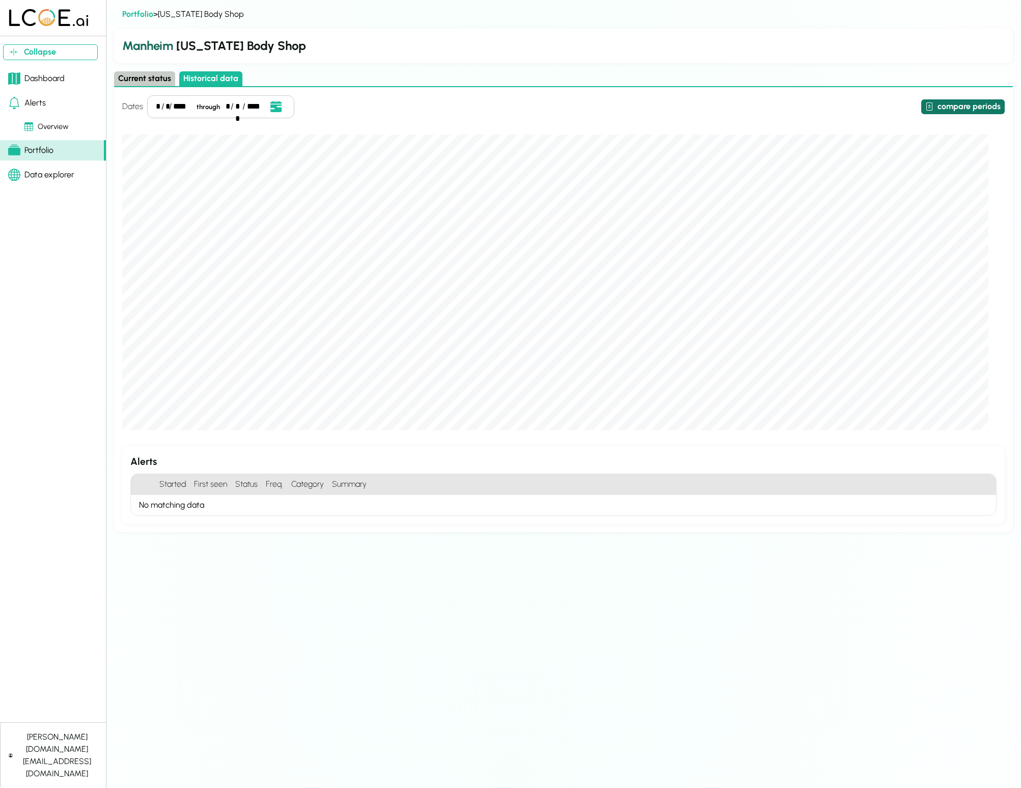
click at [766, 102] on button "compare periods" at bounding box center [964, 106] width 84 height 15
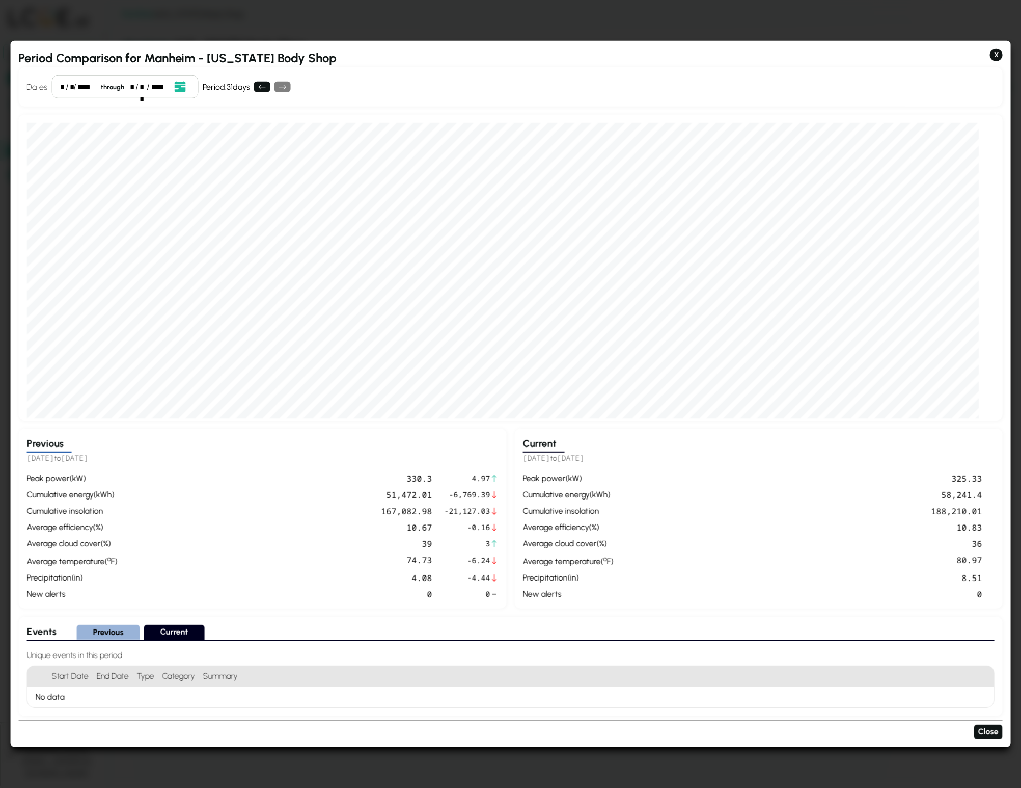
drag, startPoint x: 520, startPoint y: 459, endPoint x: 621, endPoint y: 459, distance: 100.9
click at [621, 459] on div "Current [DATE] to [DATE] peak power ( kW ) 325.33 cumulative energy ( kWh ) 58,…" at bounding box center [759, 518] width 488 height 180
drag, startPoint x: 133, startPoint y: 458, endPoint x: 25, endPoint y: 459, distance: 108.0
click at [25, 459] on div "Previous [DATE] to [DATE] peak power ( kW ) 330.3 4.97 cumulative energy ( kWh …" at bounding box center [262, 518] width 488 height 180
click at [541, 479] on div "peak power ( kW )" at bounding box center [568, 478] width 91 height 12
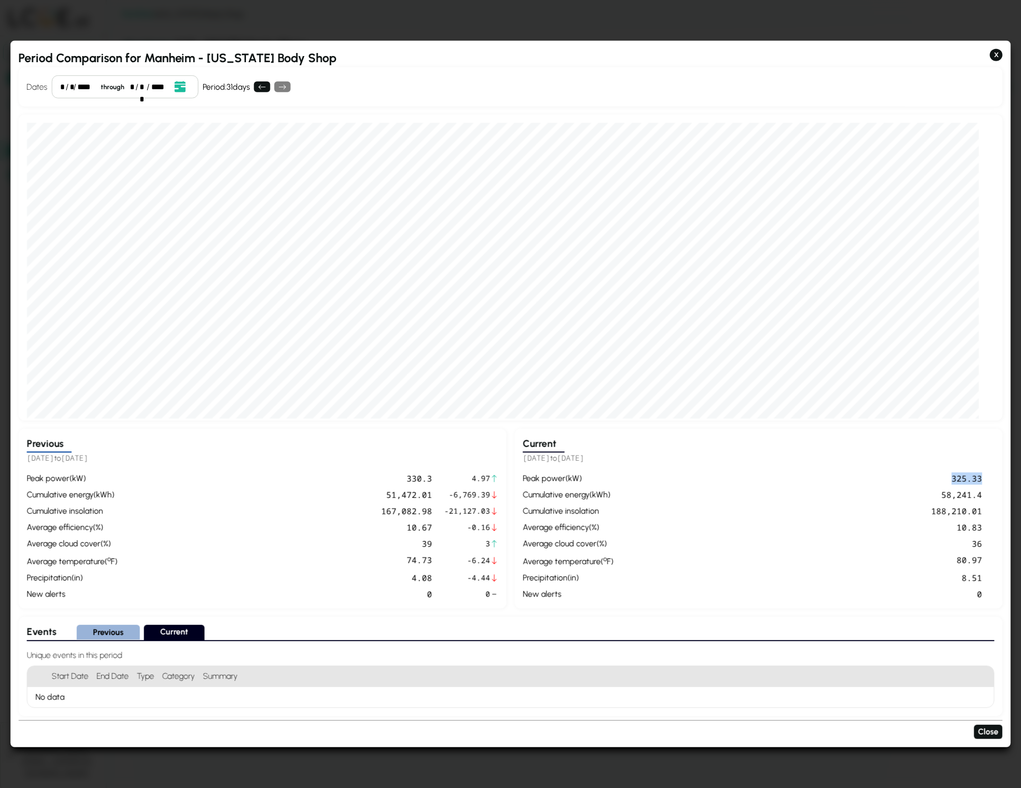
drag, startPoint x: 982, startPoint y: 480, endPoint x: 721, endPoint y: 476, distance: 260.4
click at [721, 476] on div "325.33" at bounding box center [799, 478] width 365 height 12
drag, startPoint x: 499, startPoint y: 479, endPoint x: 397, endPoint y: 478, distance: 102.4
click at [397, 478] on div "Previous [DATE] to [DATE] peak power ( kW ) 330.3 4.97 cumulative energy ( kWh …" at bounding box center [262, 518] width 488 height 180
click at [401, 496] on div "51,472.01" at bounding box center [276, 494] width 311 height 12
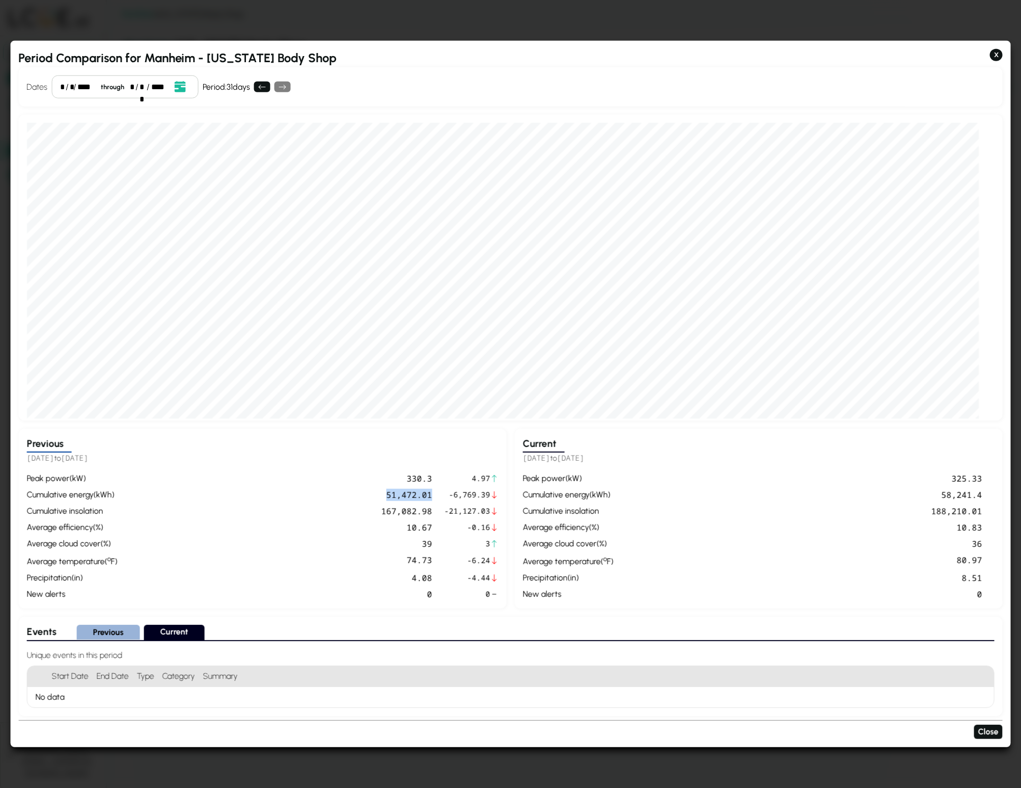
click at [401, 496] on div "51,472.01" at bounding box center [276, 494] width 311 height 12
click at [460, 495] on span "-6,769.39" at bounding box center [467, 494] width 46 height 11
click at [766, 494] on div "58,241.4" at bounding box center [799, 494] width 365 height 12
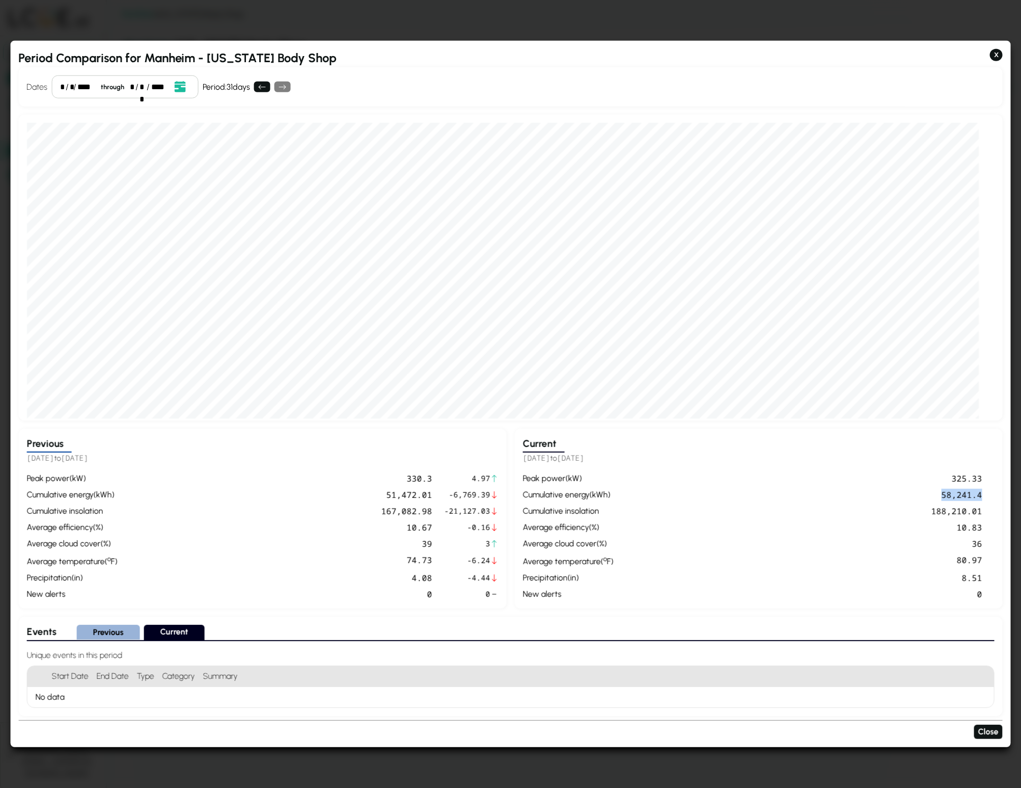
click at [424, 512] on div "167,082.98" at bounding box center [276, 510] width 311 height 12
drag, startPoint x: 497, startPoint y: 510, endPoint x: 363, endPoint y: 511, distance: 133.5
click at [363, 511] on div "peak power ( kW ) 330.3 4.97 cumulative energy ( kWh ) 51,472.01 -6,769.39 cumu…" at bounding box center [262, 536] width 472 height 128
drag, startPoint x: 494, startPoint y: 546, endPoint x: 420, endPoint y: 546, distance: 73.9
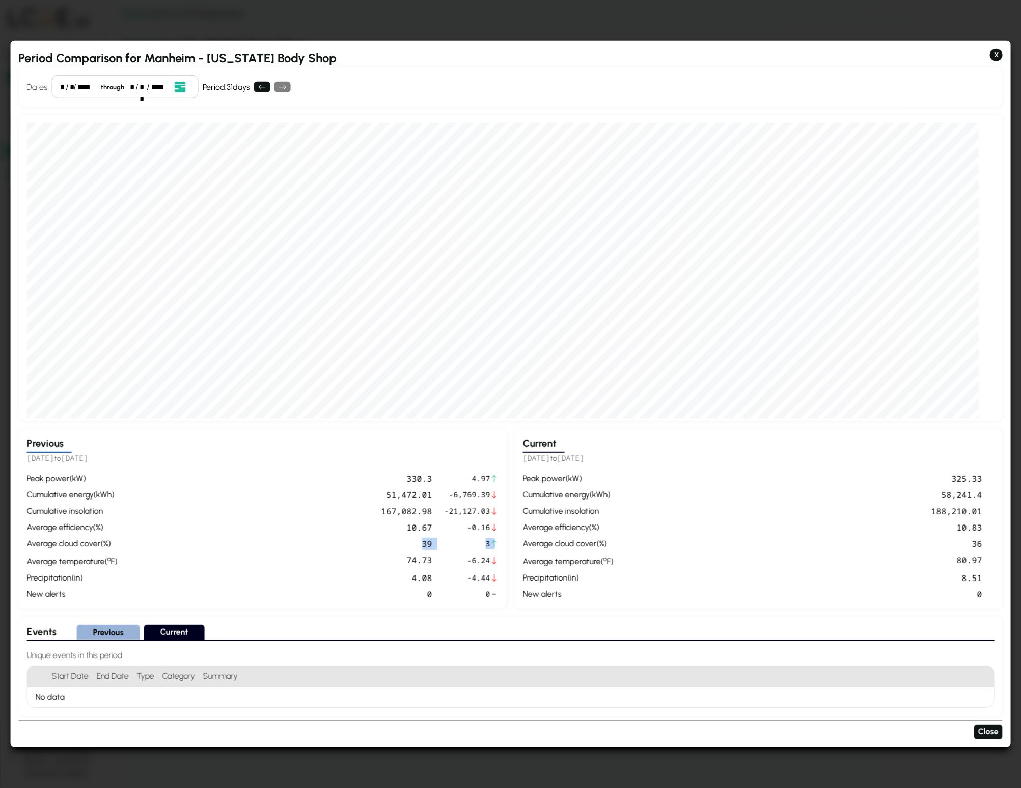
click at [420, 546] on div "peak power ( kW ) 330.3 4.97 cumulative energy ( kWh ) 51,472.01 -6,769.39 cumu…" at bounding box center [262, 536] width 472 height 128
drag, startPoint x: 494, startPoint y: 561, endPoint x: 427, endPoint y: 561, distance: 67.2
click at [427, 561] on div "peak power ( kW ) 330.3 4.97 cumulative energy ( kWh ) 51,472.01 -6,769.39 cumu…" at bounding box center [262, 536] width 472 height 128
click at [431, 560] on div "74.73" at bounding box center [276, 560] width 311 height 14
click at [259, 87] on button at bounding box center [262, 87] width 16 height 11
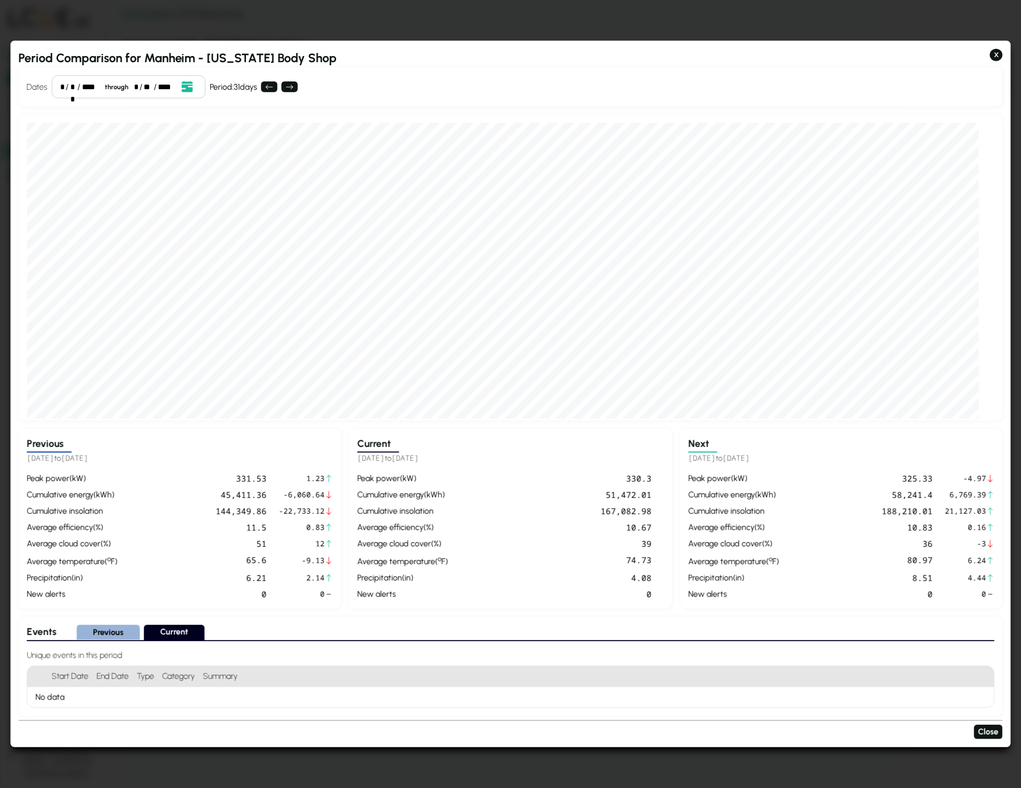
drag, startPoint x: 467, startPoint y: 455, endPoint x: 359, endPoint y: 456, distance: 108.0
click at [359, 456] on h5 "[DATE] to [DATE]" at bounding box center [511, 458] width 307 height 12
drag, startPoint x: 690, startPoint y: 458, endPoint x: 825, endPoint y: 456, distance: 134.5
click at [766, 456] on h5 "[DATE] to [DATE]" at bounding box center [841, 458] width 307 height 12
drag, startPoint x: 148, startPoint y: 462, endPoint x: 23, endPoint y: 457, distance: 125.4
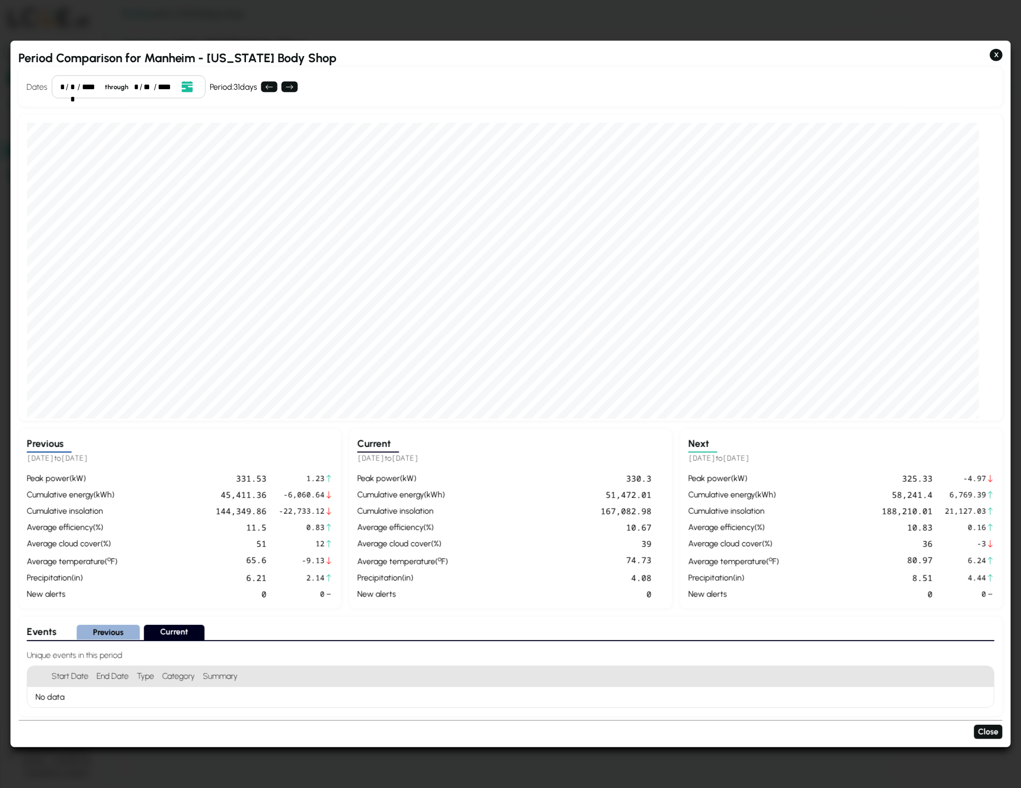
click at [23, 457] on div "Previous [DATE] to [DATE] peak power ( kW ) 331.53 1.23 cumulative energy ( kWh…" at bounding box center [179, 518] width 323 height 180
click at [531, 482] on div "330.3" at bounding box center [552, 478] width 200 height 12
click at [249, 478] on div "331.53" at bounding box center [194, 478] width 146 height 12
click at [766, 485] on div "peak power ( kW ) 325.33 -4.97 cumulative energy ( kWh ) 58,241.4 6,769.39 cumu…" at bounding box center [841, 536] width 307 height 128
drag, startPoint x: 40, startPoint y: 579, endPoint x: 283, endPoint y: 569, distance: 242.7
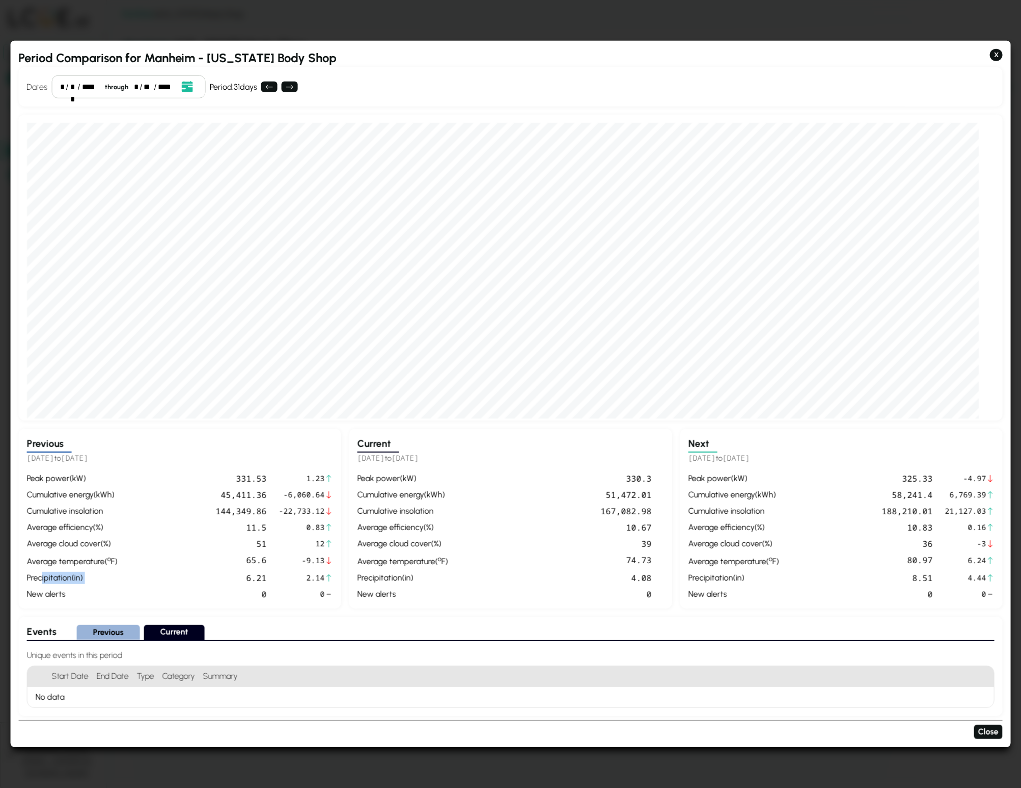
click at [283, 569] on div "peak power ( kW ) 331.53 1.23 cumulative energy ( kWh ) 45,411.36 -6,060.64 cum…" at bounding box center [179, 536] width 307 height 128
click at [340, 573] on div "Previous [DATE] to [DATE] peak power ( kW ) 331.53 1.23 cumulative energy ( kWh…" at bounding box center [179, 518] width 323 height 180
click at [372, 578] on div "precipitation ( in )" at bounding box center [403, 578] width 91 height 12
click at [766, 53] on button "X" at bounding box center [996, 55] width 13 height 12
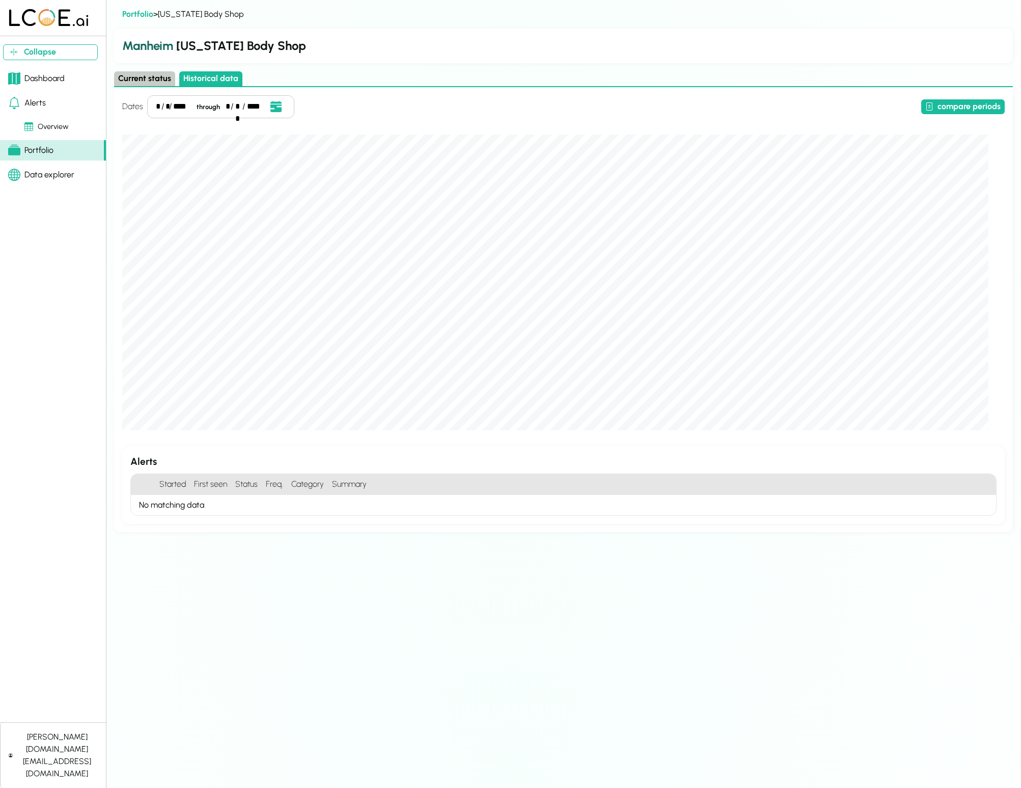
click at [45, 154] on div "Portfolio" at bounding box center [30, 150] width 45 height 12
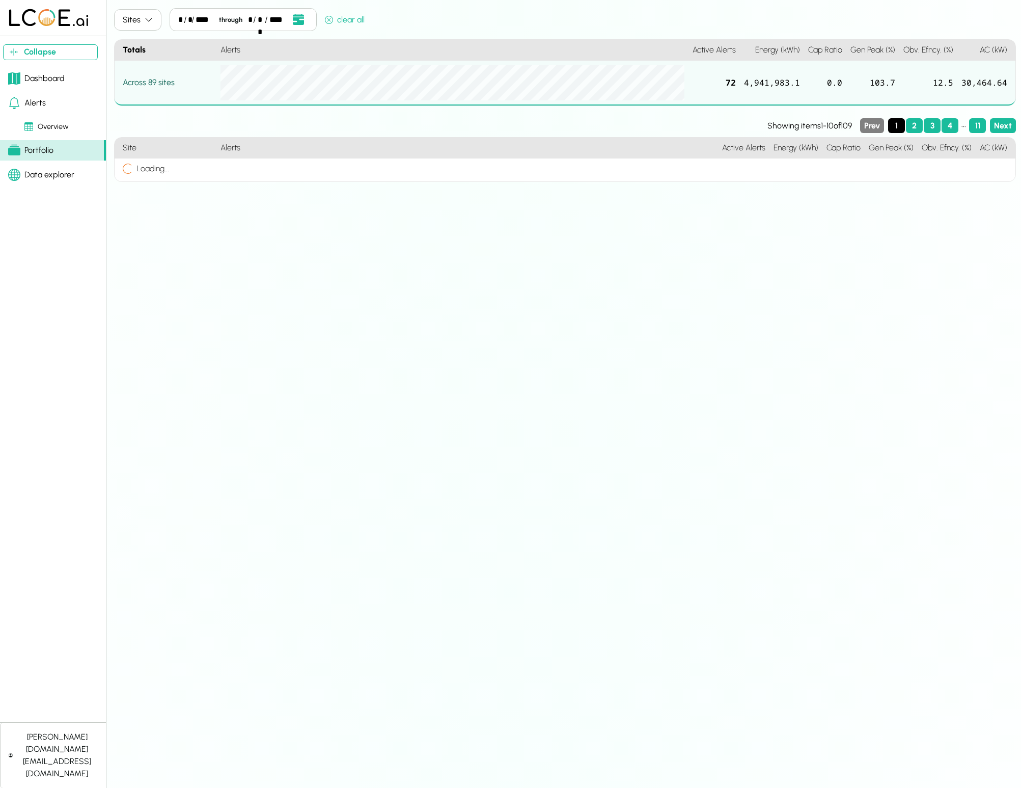
click at [29, 79] on div "Dashboard" at bounding box center [36, 78] width 57 height 12
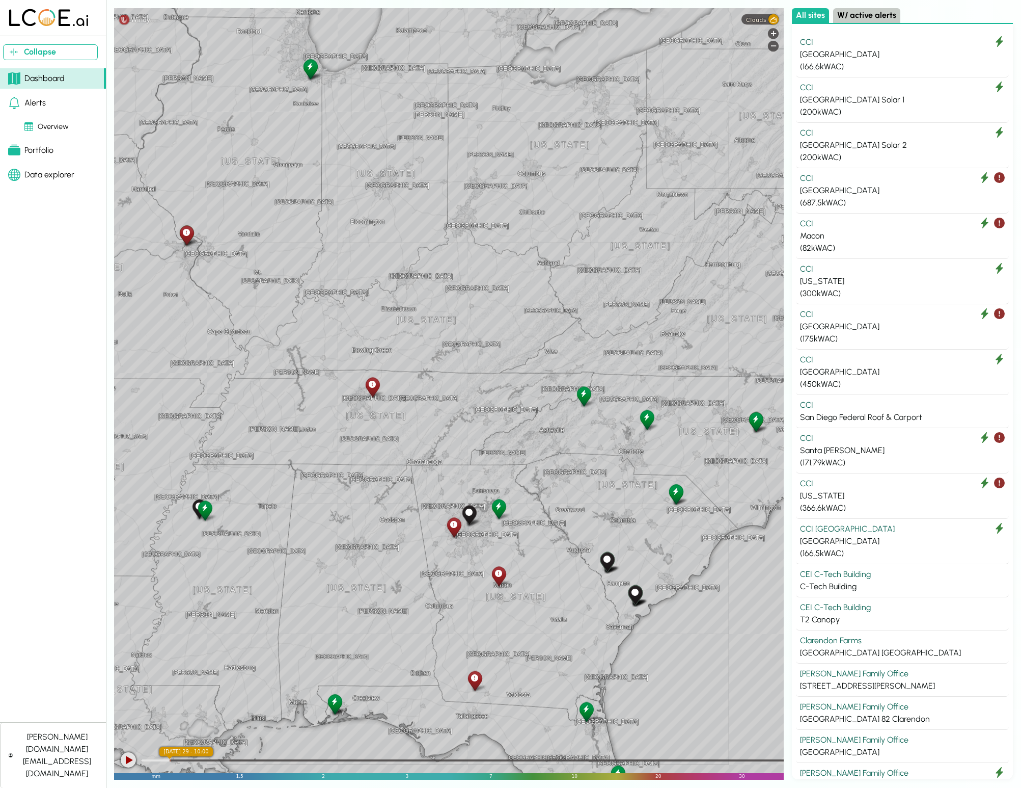
drag, startPoint x: 466, startPoint y: 649, endPoint x: 588, endPoint y: 597, distance: 133.3
click at [588, 598] on div "[GEOGRAPHIC_DATA] [GEOGRAPHIC_DATA] [US_STATE] [GEOGRAPHIC_DATA] [GEOGRAPHIC_DA…" at bounding box center [449, 393] width 670 height 771
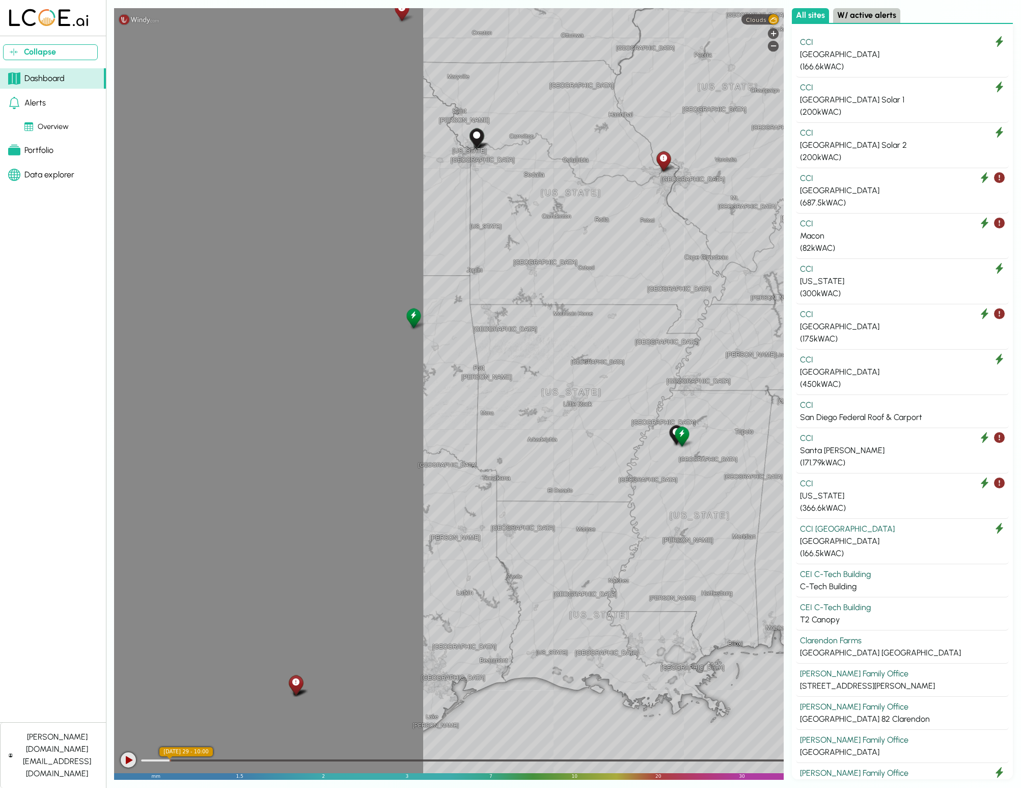
drag, startPoint x: 401, startPoint y: 491, endPoint x: 796, endPoint y: 463, distance: 396.3
click at [766, 463] on div "[GEOGRAPHIC_DATA] [GEOGRAPHIC_DATA] [US_STATE] [GEOGRAPHIC_DATA] [GEOGRAPHIC_DA…" at bounding box center [449, 393] width 670 height 771
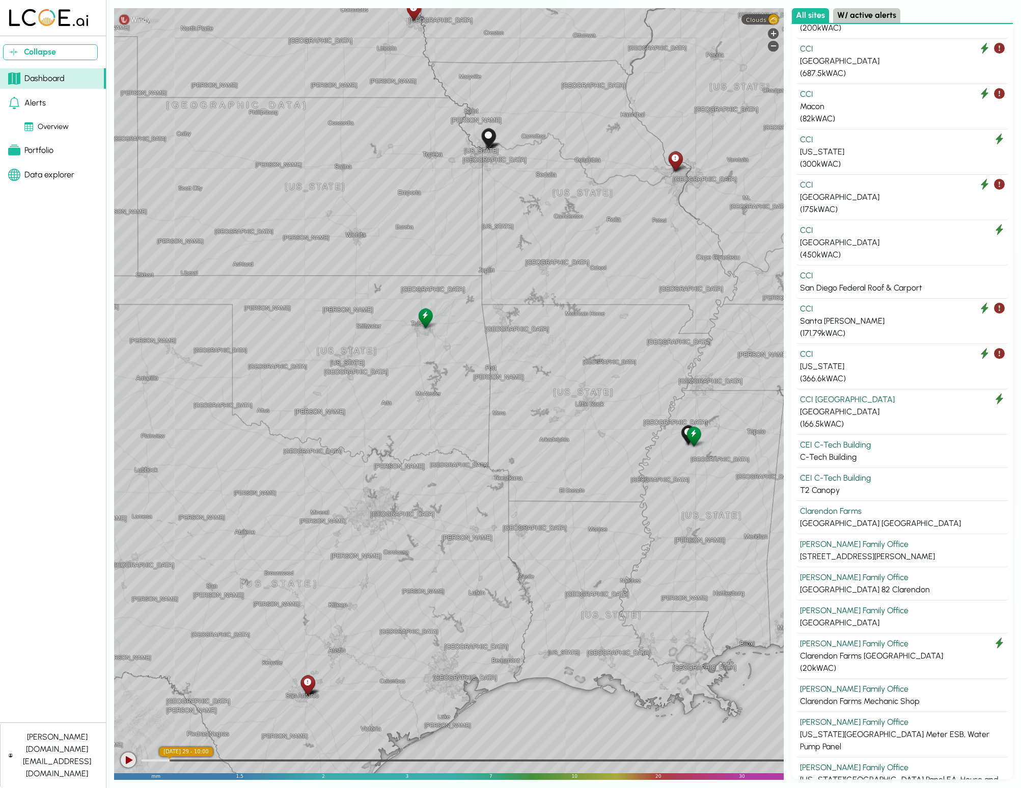
scroll to position [103, 0]
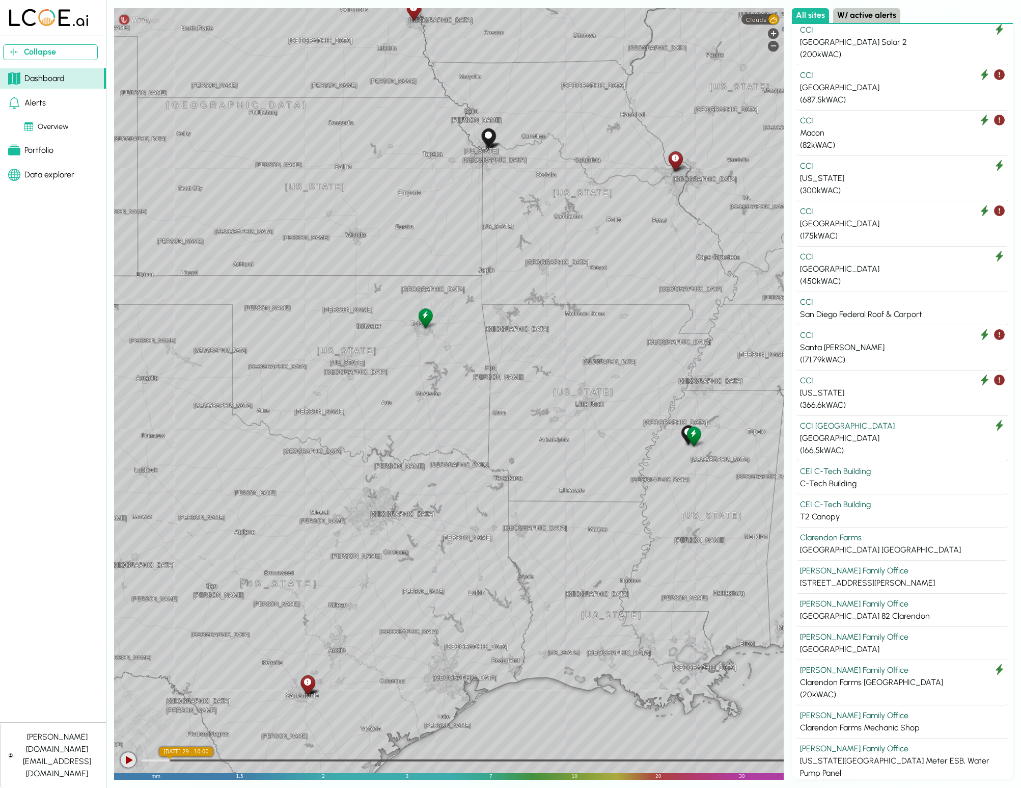
click at [766, 20] on button "W/ active alerts" at bounding box center [866, 15] width 67 height 15
click at [766, 12] on button "All sites" at bounding box center [810, 15] width 37 height 15
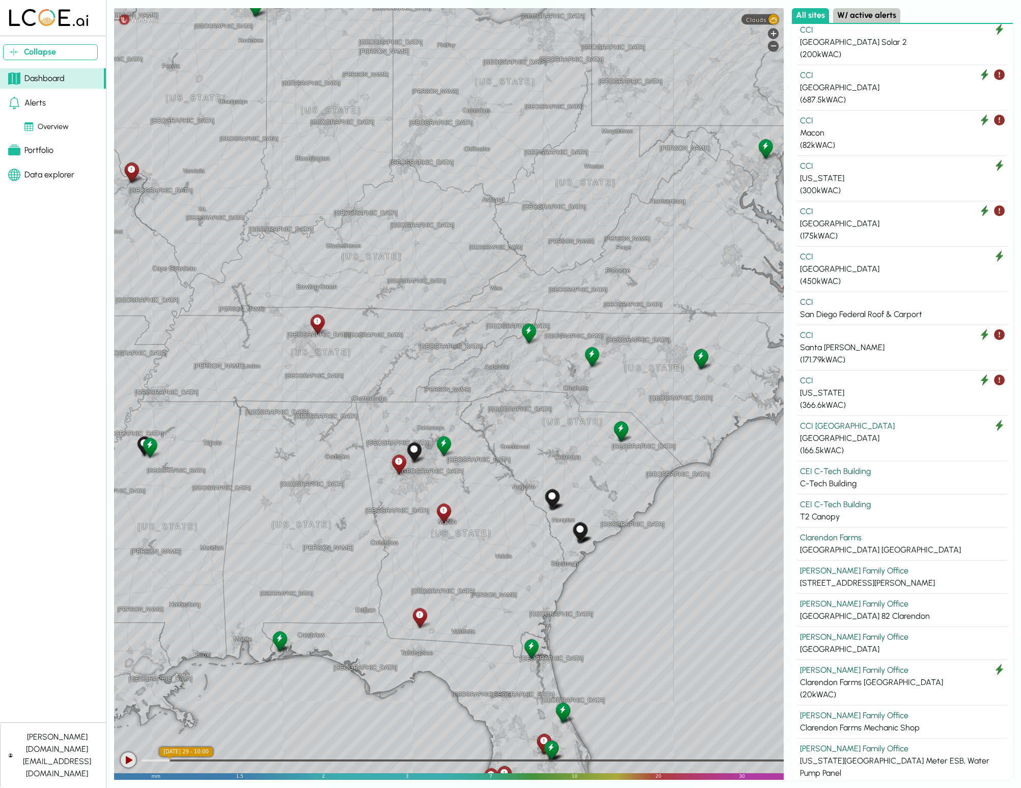
drag, startPoint x: 630, startPoint y: 414, endPoint x: 404, endPoint y: 312, distance: 247.6
click at [404, 312] on div "Evansville [GEOGRAPHIC_DATA] Murray Mt. [GEOGRAPHIC_DATA] [GEOGRAPHIC_DATA] [GE…" at bounding box center [449, 393] width 670 height 771
click at [441, 441] on icon at bounding box center [443, 443] width 7 height 11
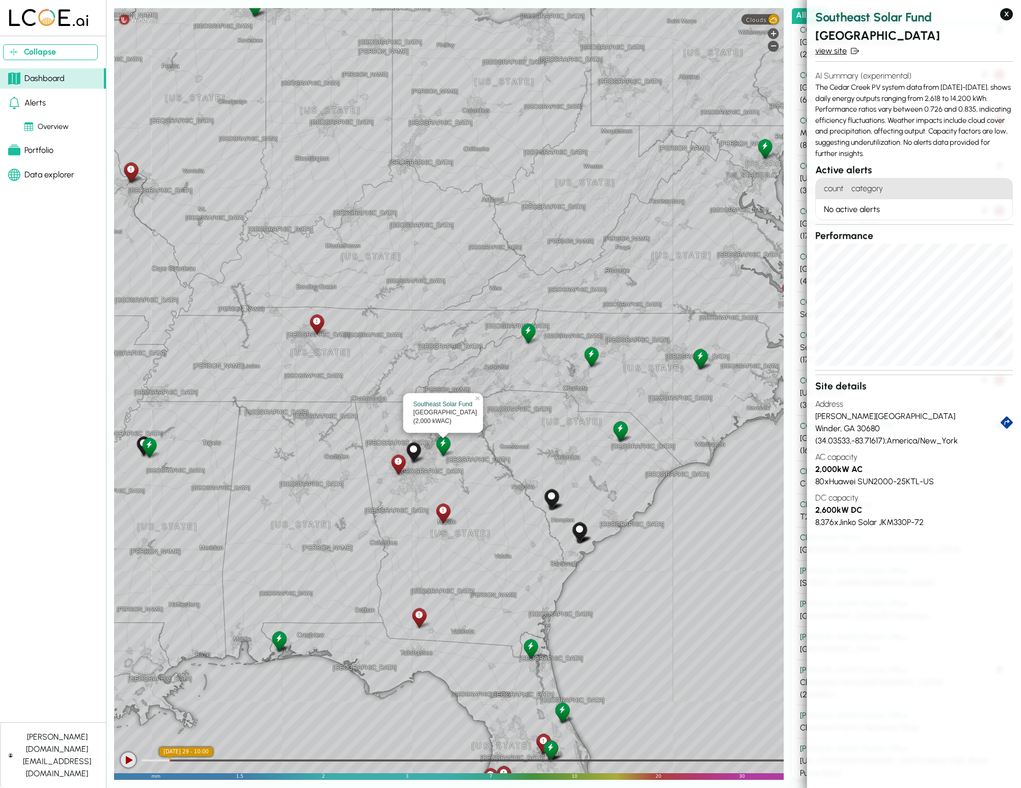
click at [766, 51] on link "view site" at bounding box center [915, 51] width 198 height 12
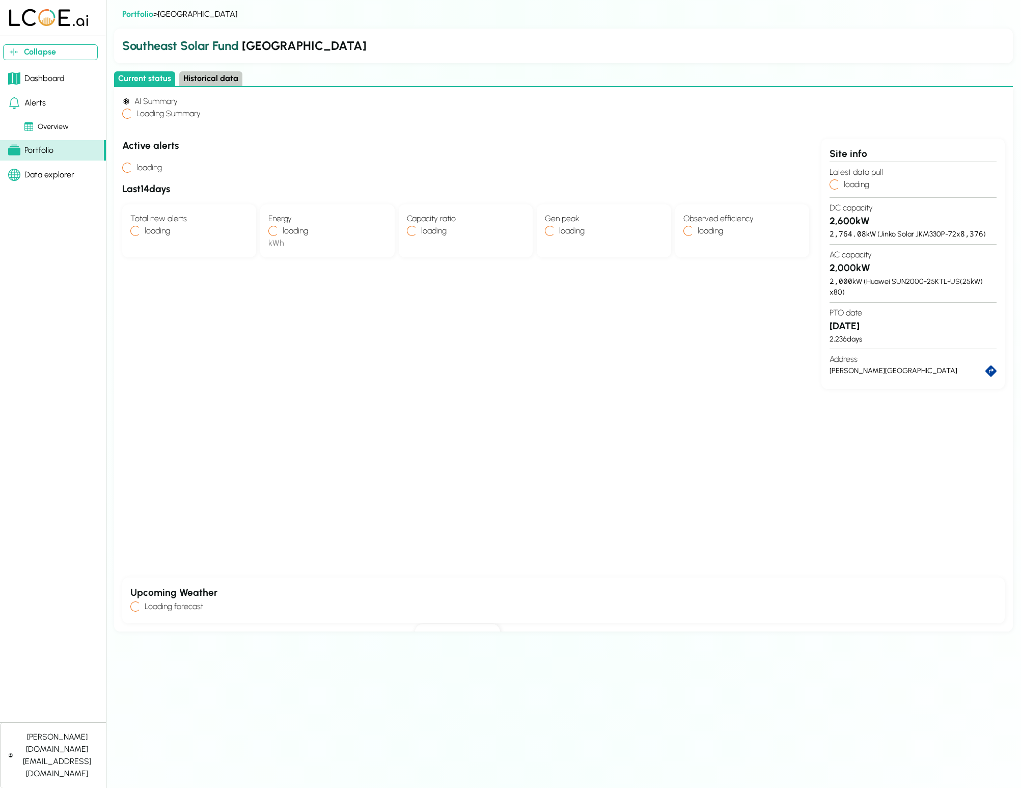
click at [207, 76] on button "Historical data" at bounding box center [210, 78] width 63 height 15
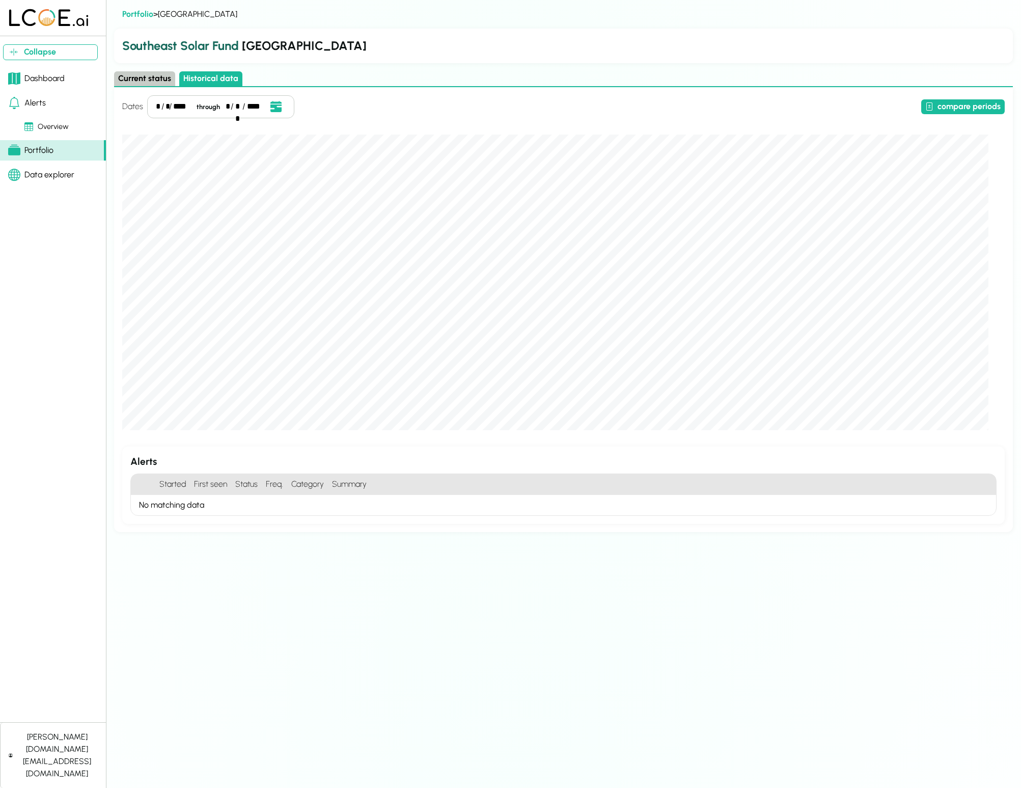
click at [161, 105] on div "/" at bounding box center [162, 106] width 3 height 12
click at [156, 105] on div "*" at bounding box center [158, 106] width 5 height 12
click at [178, 109] on div "****" at bounding box center [182, 106] width 18 height 12
click at [188, 114] on div "* / * / *** through * / ** / ****" at bounding box center [218, 106] width 143 height 23
